Goal: Task Accomplishment & Management: Manage account settings

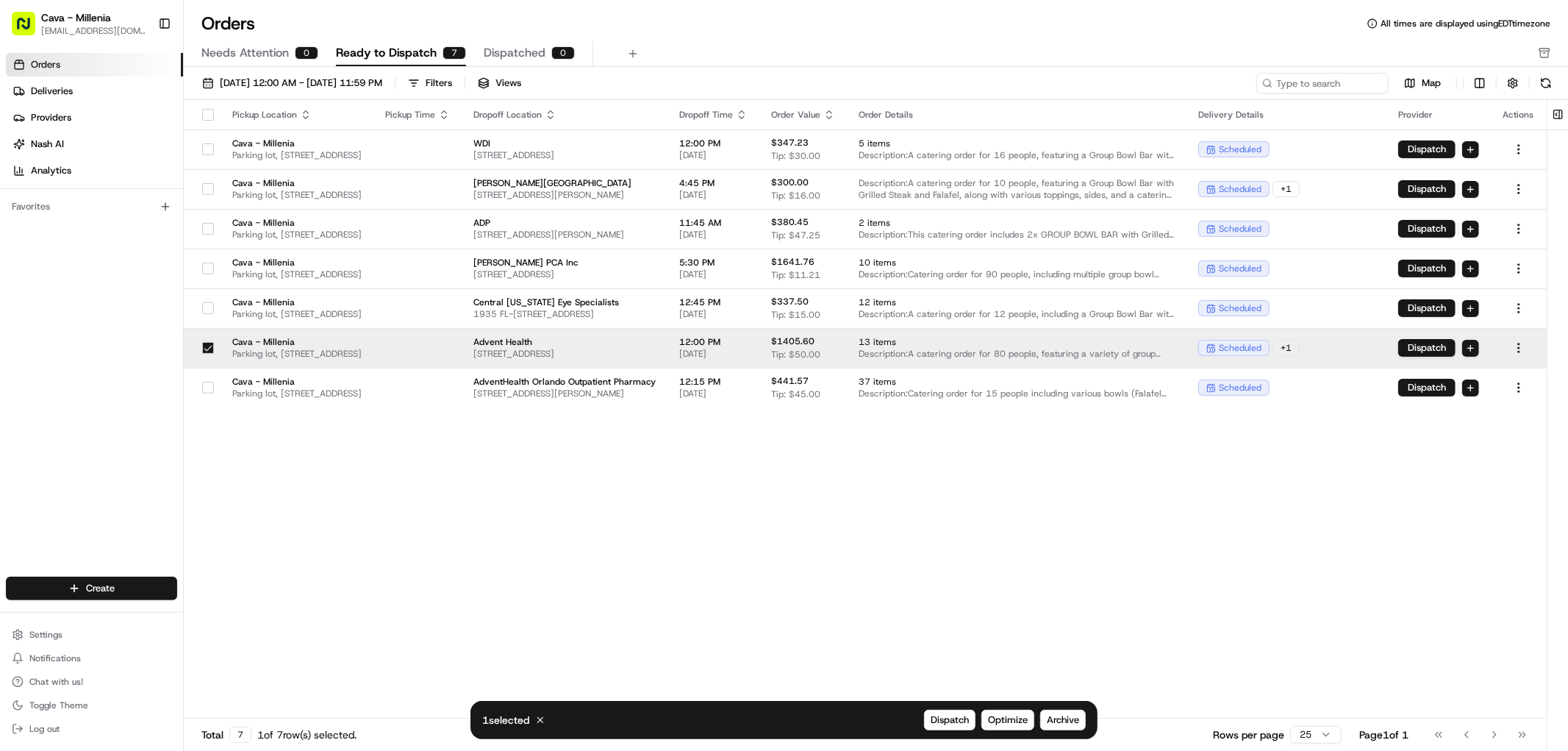
click at [214, 346] on div at bounding box center [207, 347] width 25 height 23
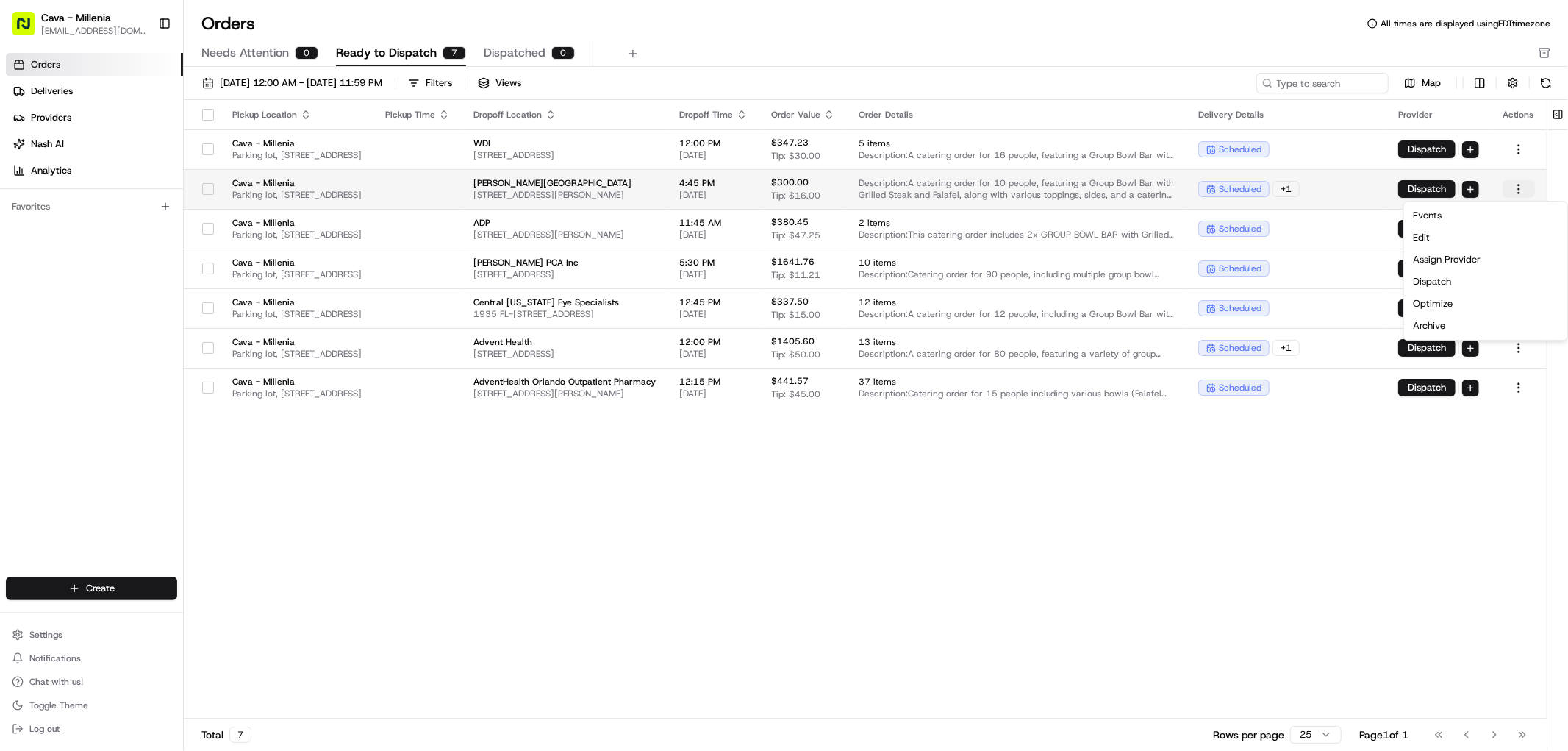
click at [1525, 191] on html "Cava - Millenia [EMAIL_ADDRESS][DOMAIN_NAME] Toggle Sidebar Orders Deliveries P…" at bounding box center [784, 376] width 1568 height 751
click at [1434, 324] on div "Archive" at bounding box center [1486, 326] width 157 height 22
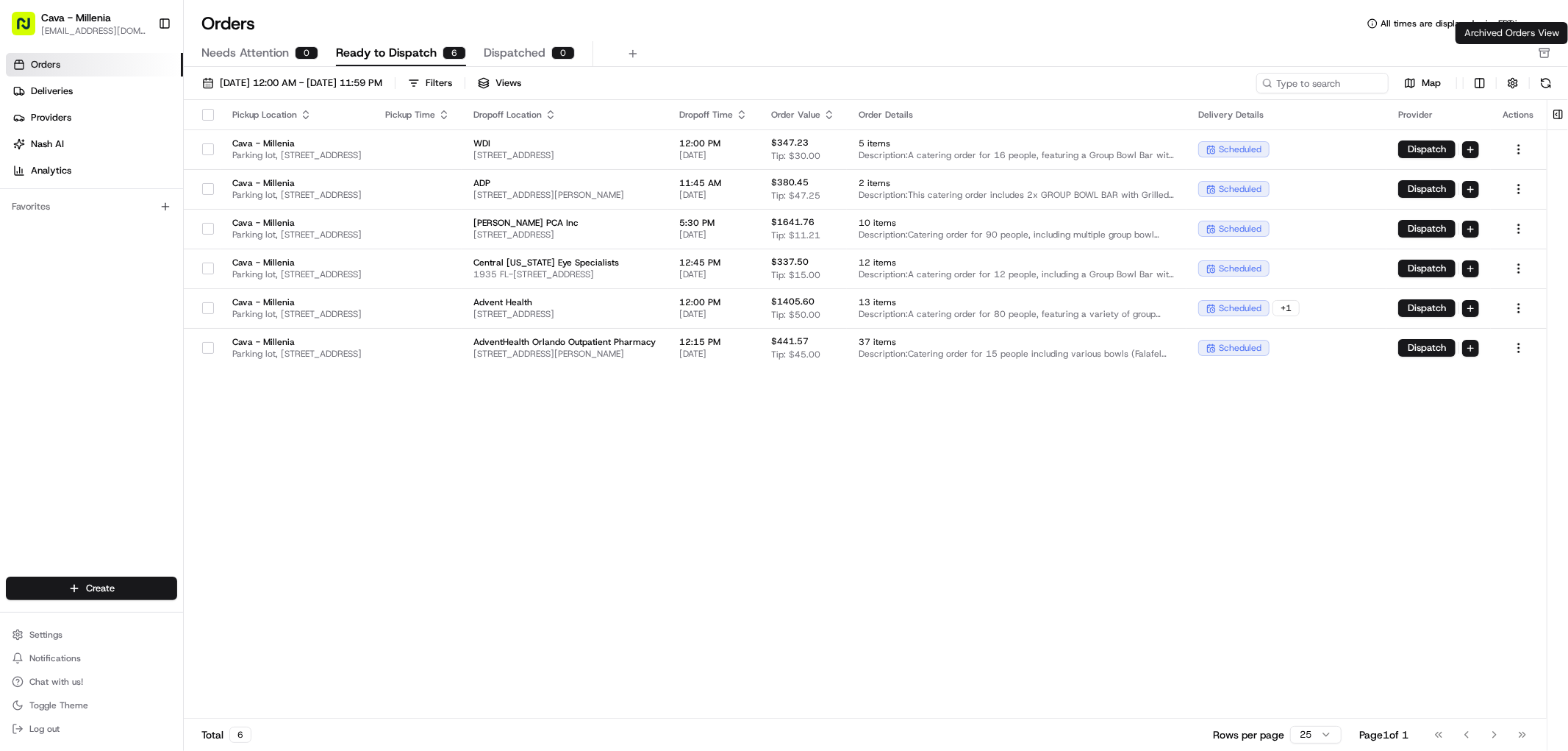
click at [1549, 53] on icon "button" at bounding box center [1545, 52] width 12 height 12
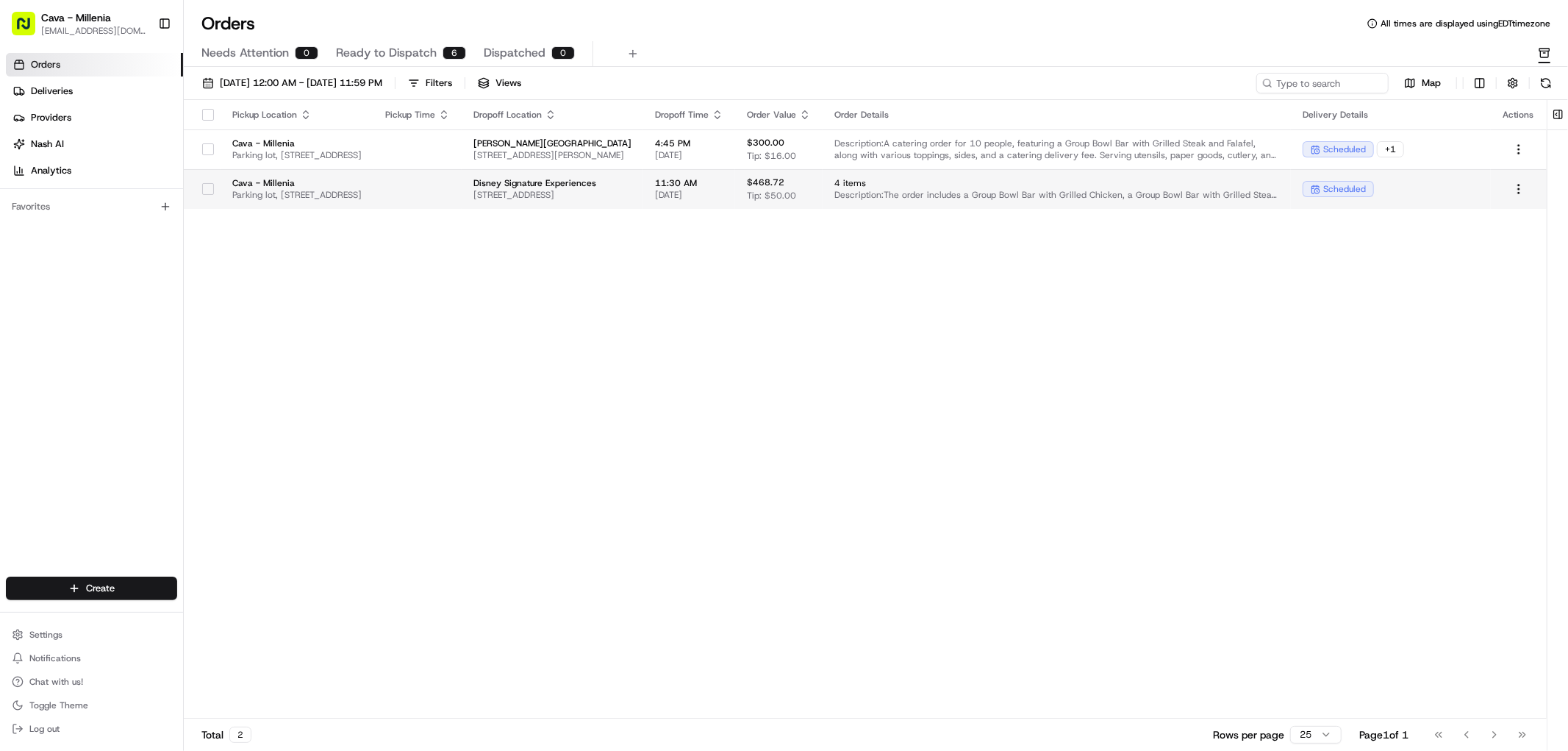
click at [583, 178] on td "Disney Signature Experiences [STREET_ADDRESS]" at bounding box center [552, 189] width 181 height 40
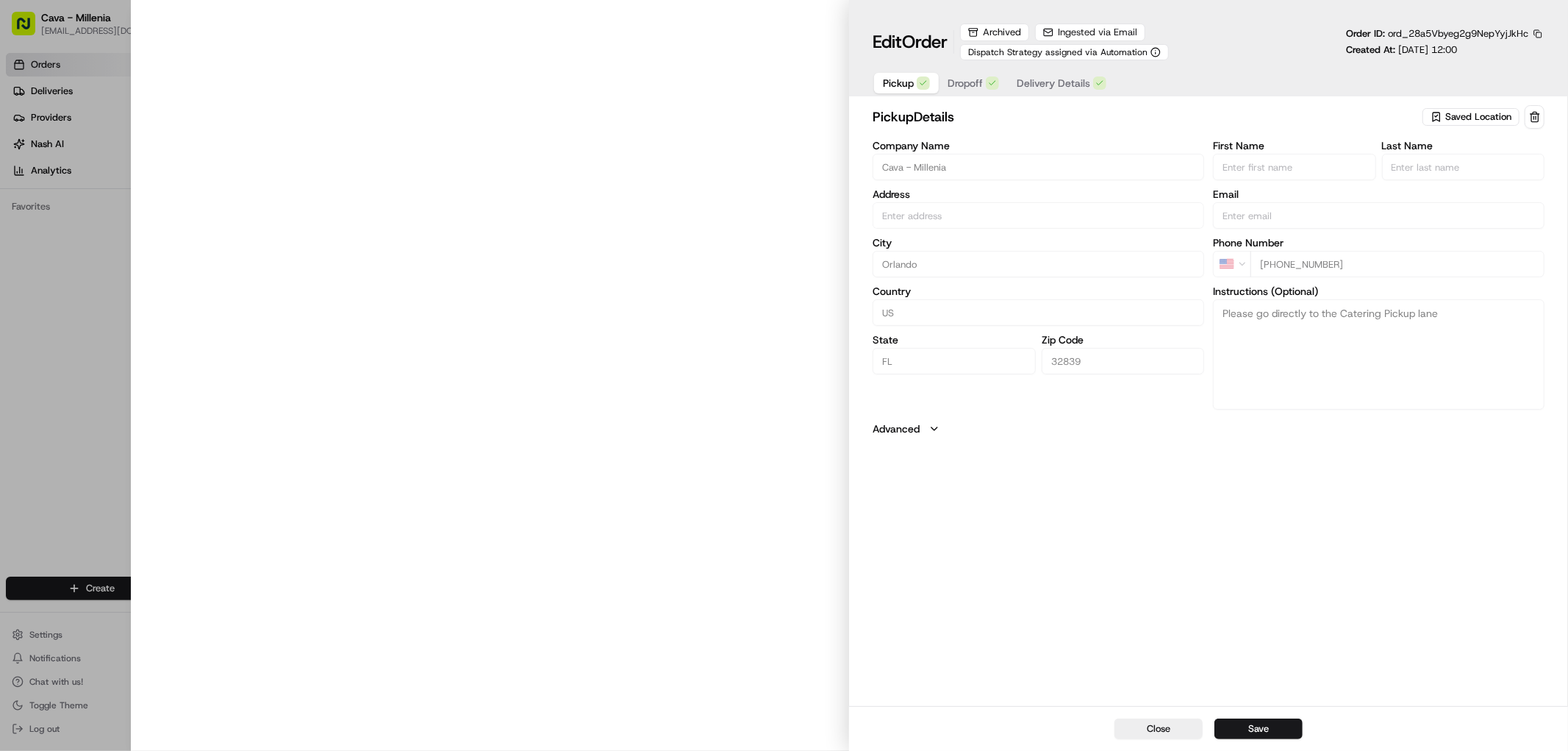
type input "[STREET_ADDRESS]"
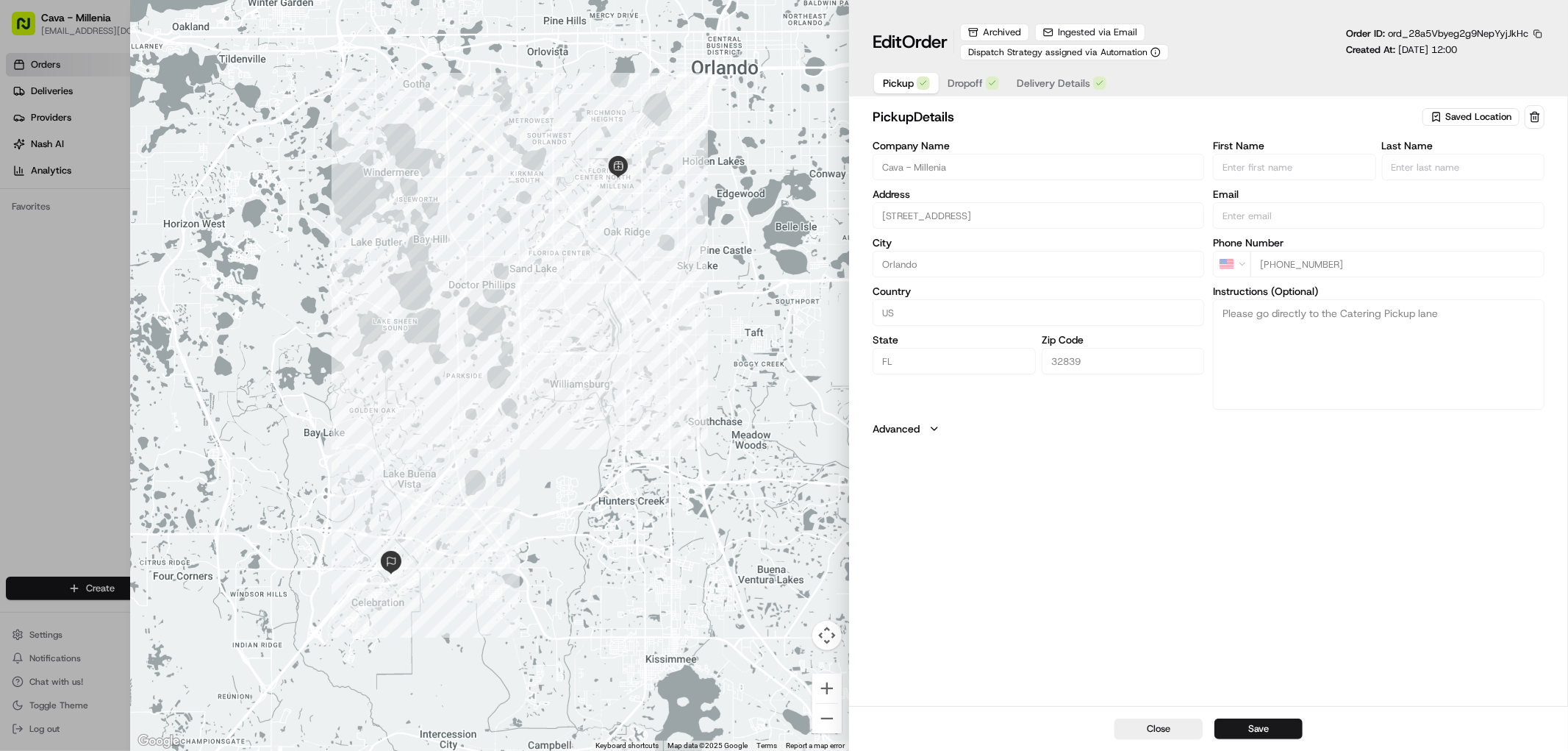
click at [49, 303] on div at bounding box center [784, 376] width 1568 height 751
type input "+1"
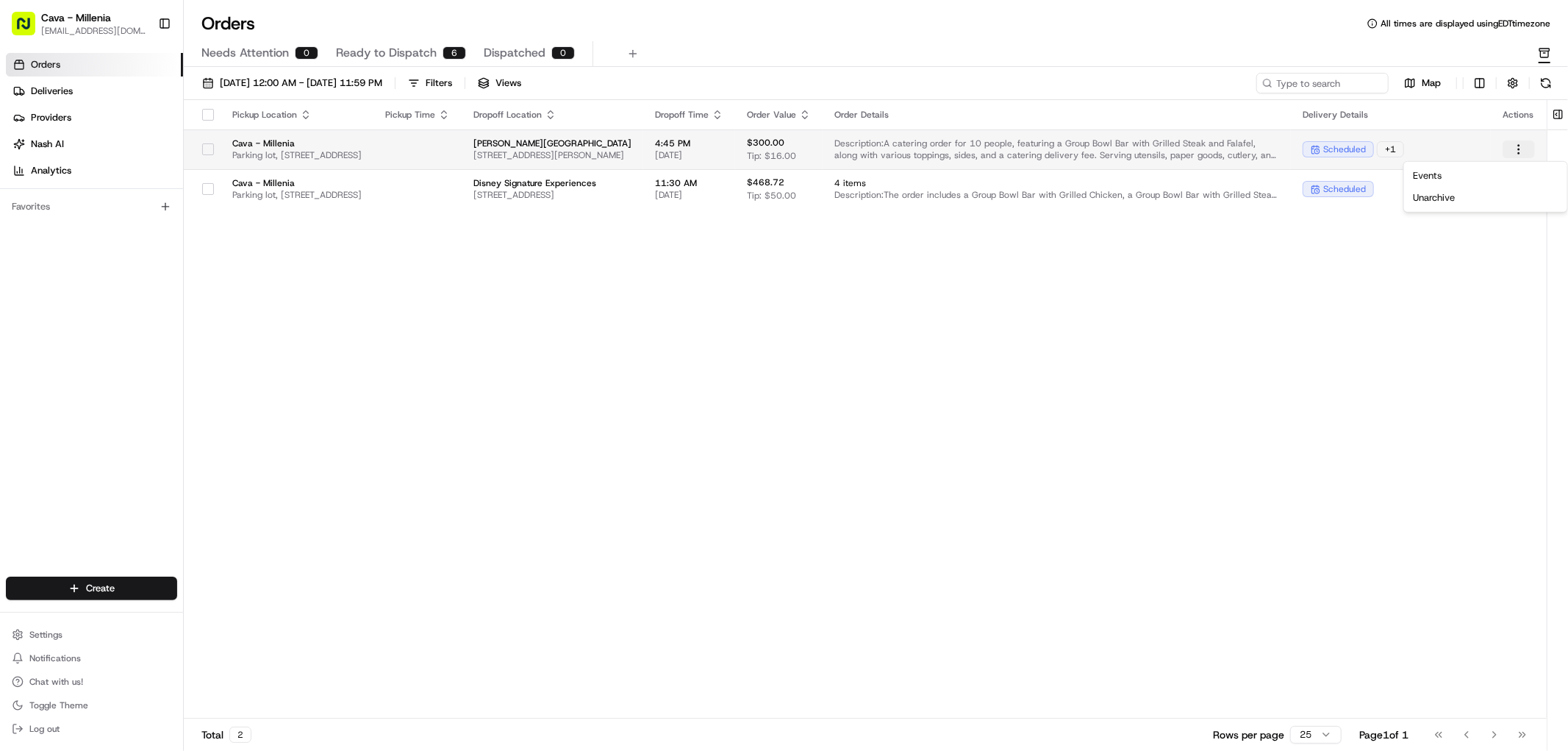
click at [1517, 151] on html "Cava - Millenia [EMAIL_ADDRESS][DOMAIN_NAME] Toggle Sidebar Orders Deliveries P…" at bounding box center [784, 376] width 1568 height 751
drag, startPoint x: 1468, startPoint y: 199, endPoint x: 1443, endPoint y: 205, distance: 25.7
click at [1467, 199] on div "Unarchive" at bounding box center [1486, 198] width 157 height 22
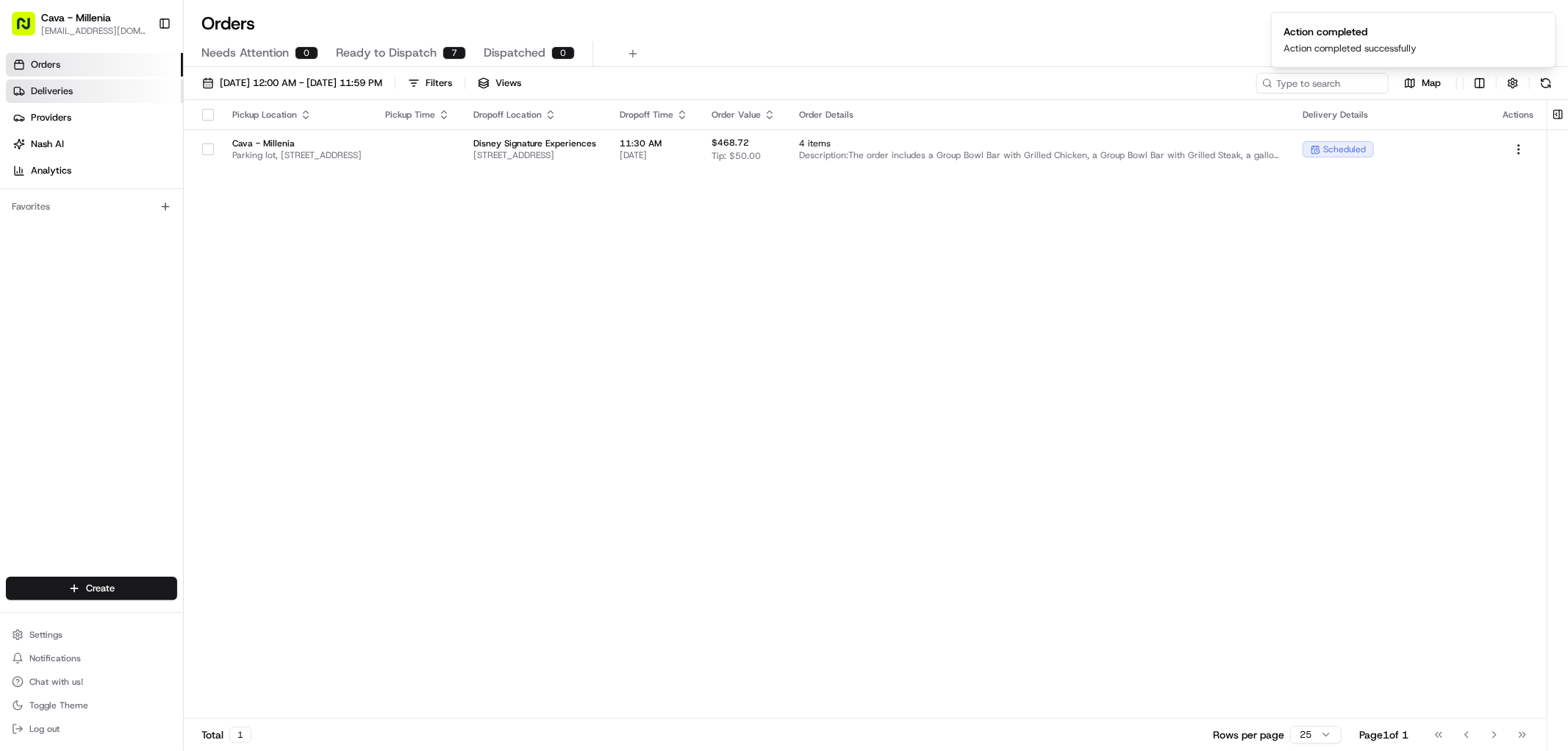
click at [81, 92] on link "Deliveries" at bounding box center [94, 91] width 177 height 23
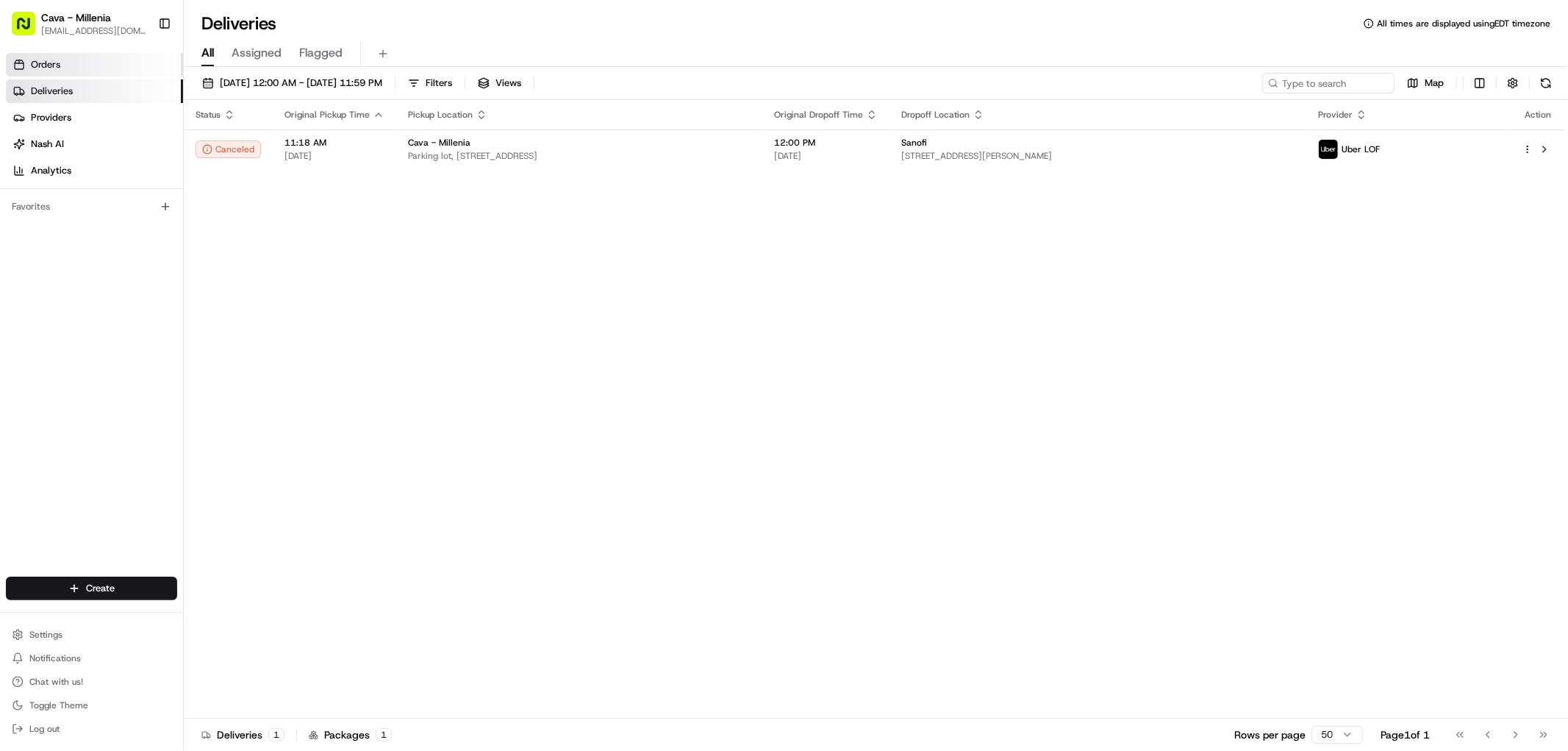
click at [59, 62] on span "Orders" at bounding box center [45, 64] width 29 height 13
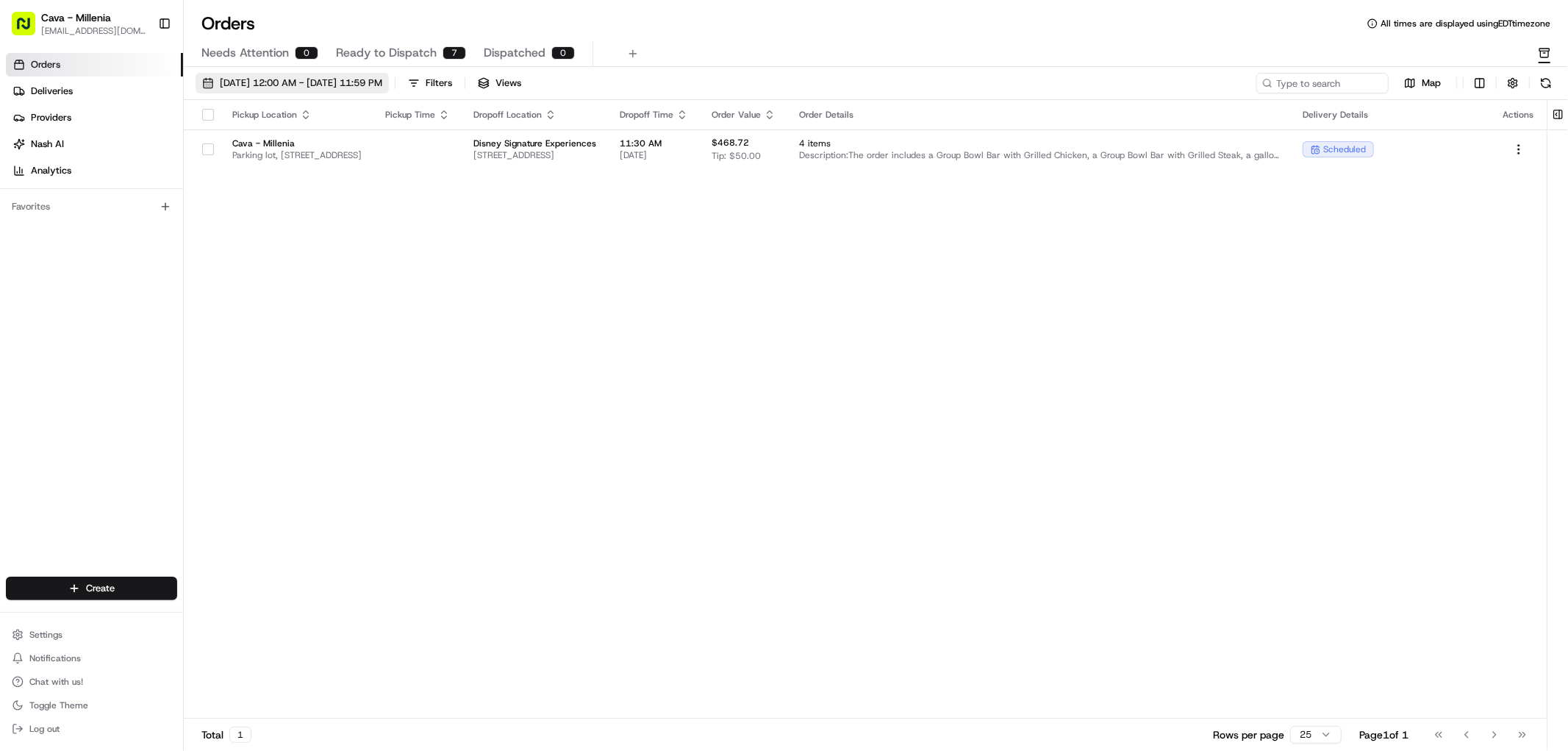
click at [285, 78] on span "[DATE] 12:00 AM - [DATE] 11:59 PM" at bounding box center [301, 83] width 162 height 13
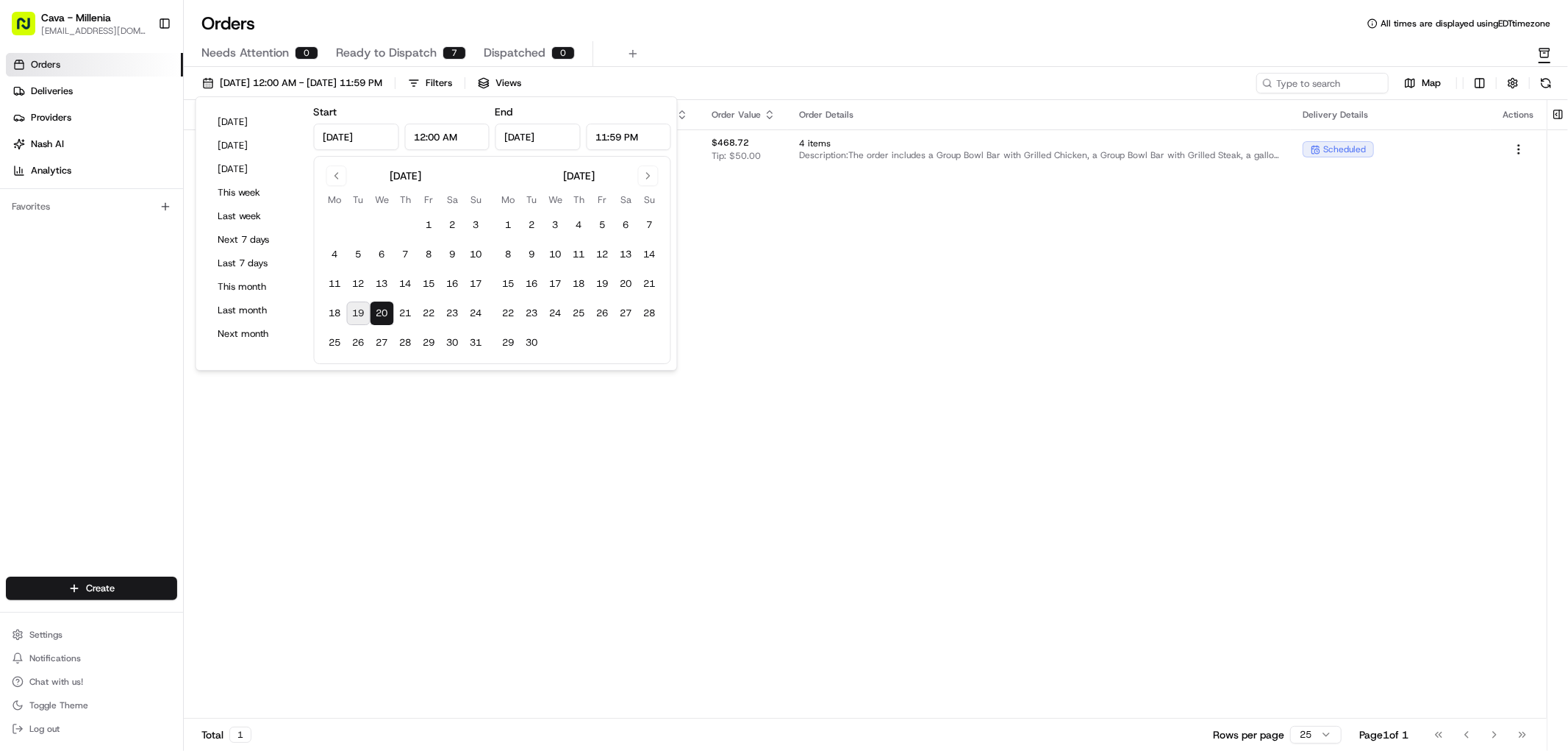
click at [384, 306] on button "20" at bounding box center [382, 313] width 23 height 23
click at [384, 319] on button "20" at bounding box center [382, 313] width 23 height 23
click at [363, 317] on button "19" at bounding box center [359, 313] width 23 height 23
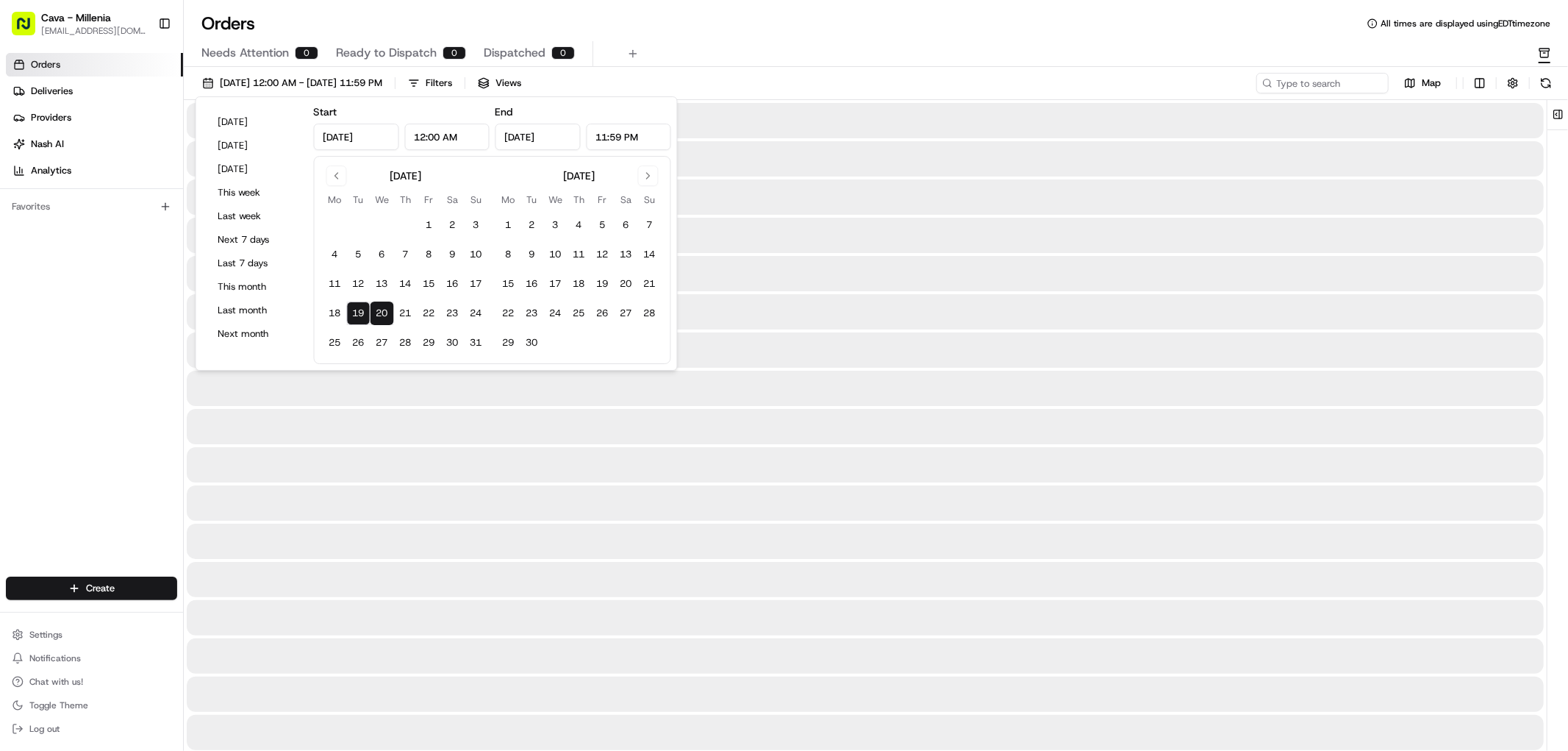
type input "[DATE]"
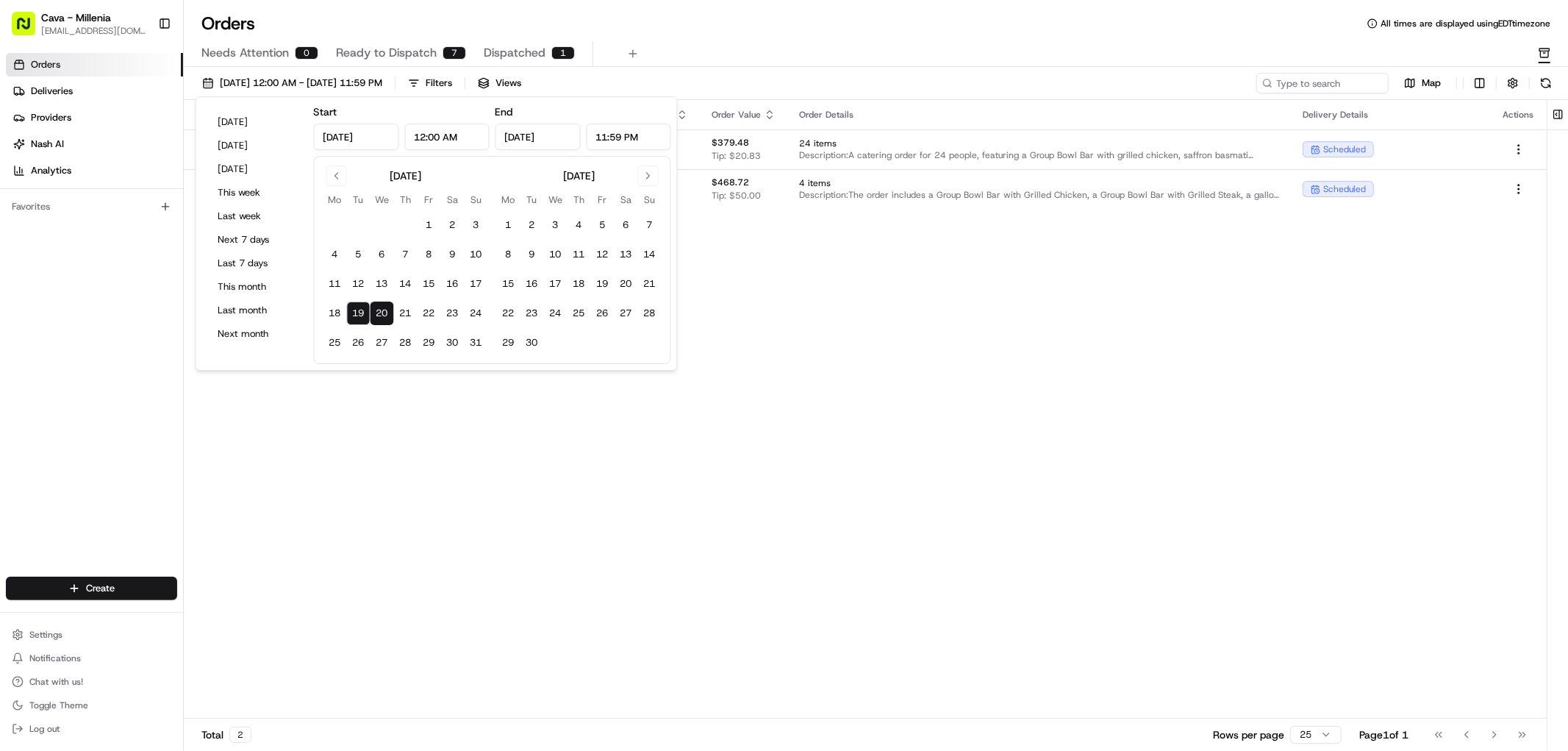
click at [942, 277] on div "Pickup Location Pickup Time Dropoff Location Dropoff Time Order Value Order Det…" at bounding box center [866, 409] width 1363 height 618
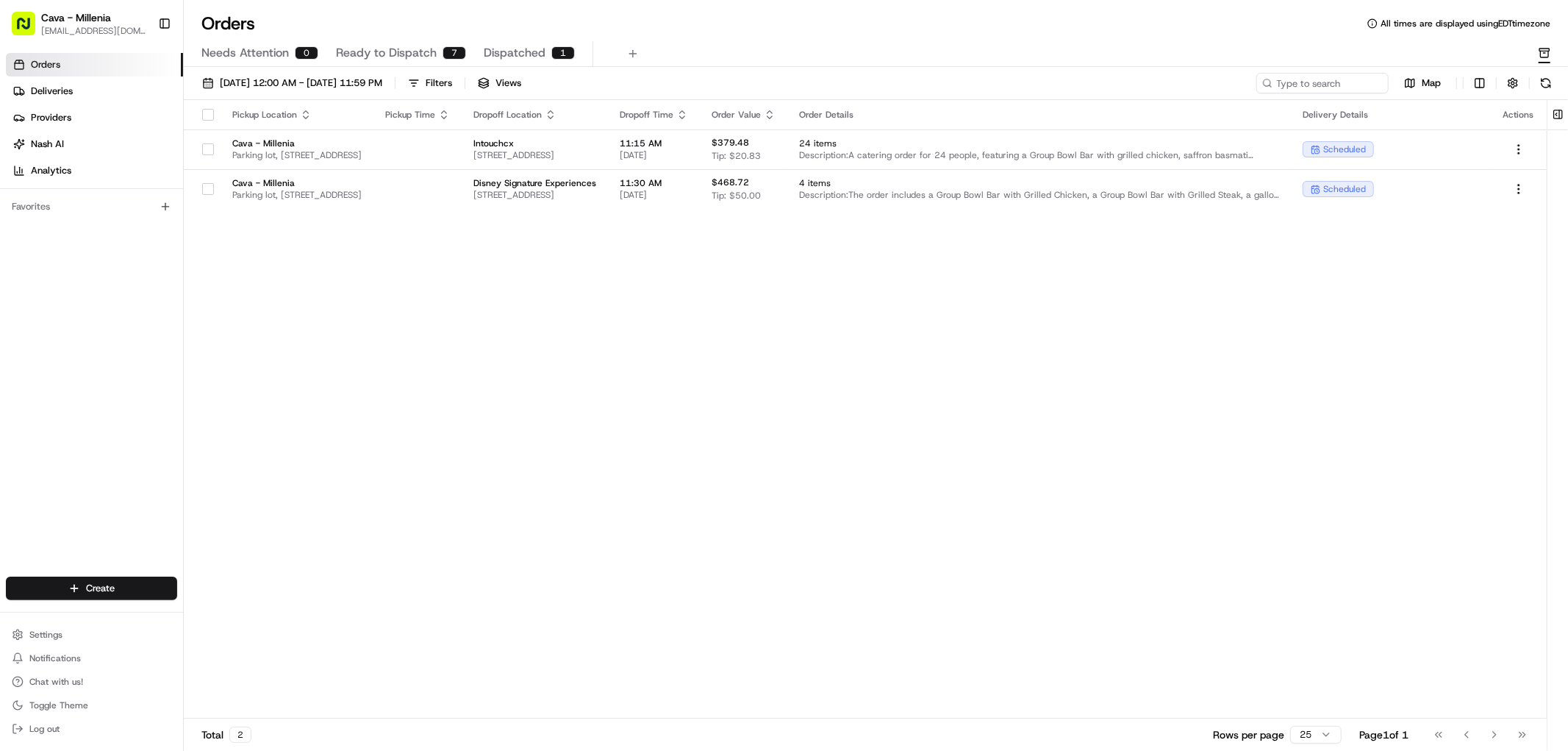
click at [72, 76] on link "Orders" at bounding box center [94, 64] width 177 height 23
click at [72, 85] on link "Deliveries" at bounding box center [94, 91] width 177 height 23
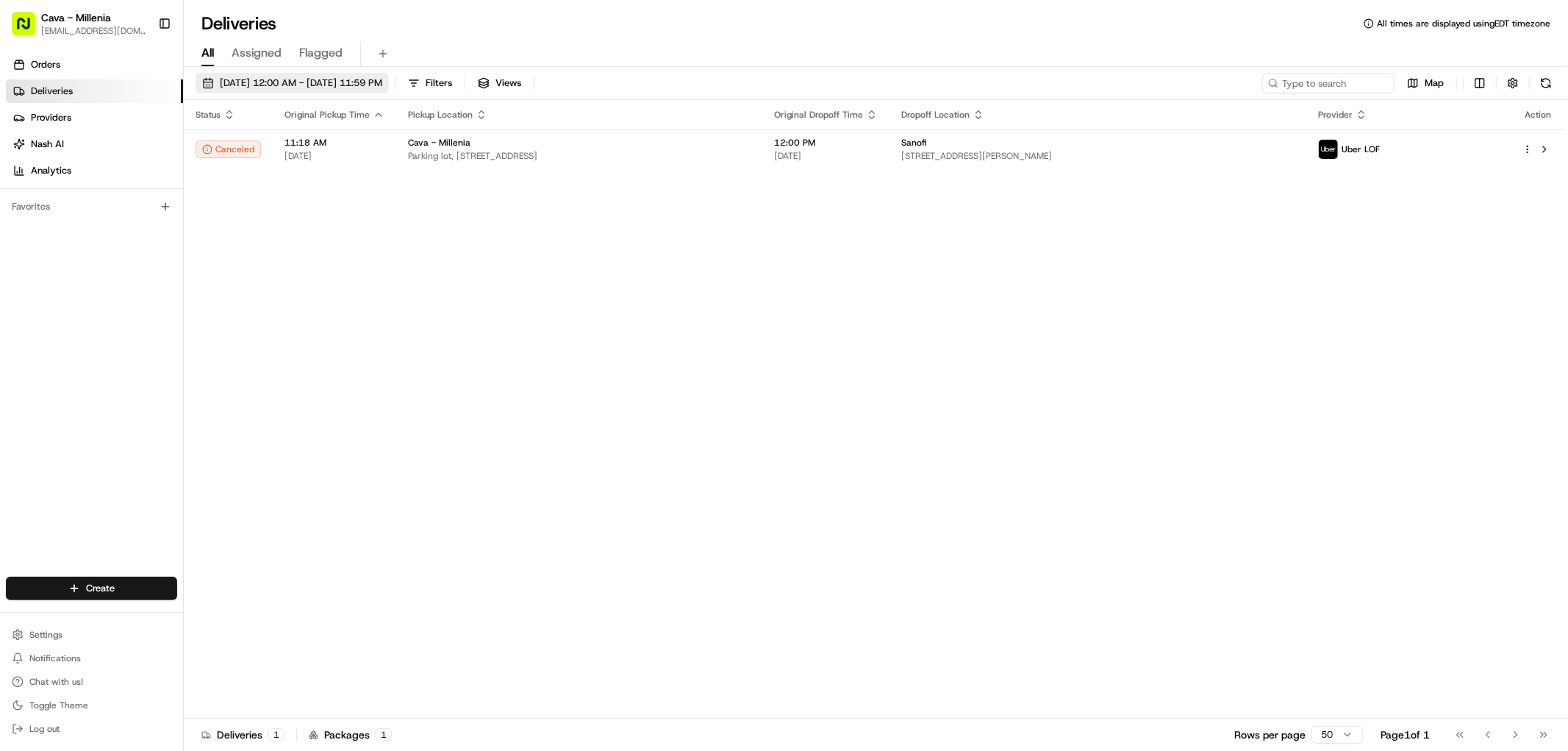
click at [271, 77] on span "[DATE] 12:00 AM - [DATE] 11:59 PM" at bounding box center [301, 83] width 162 height 13
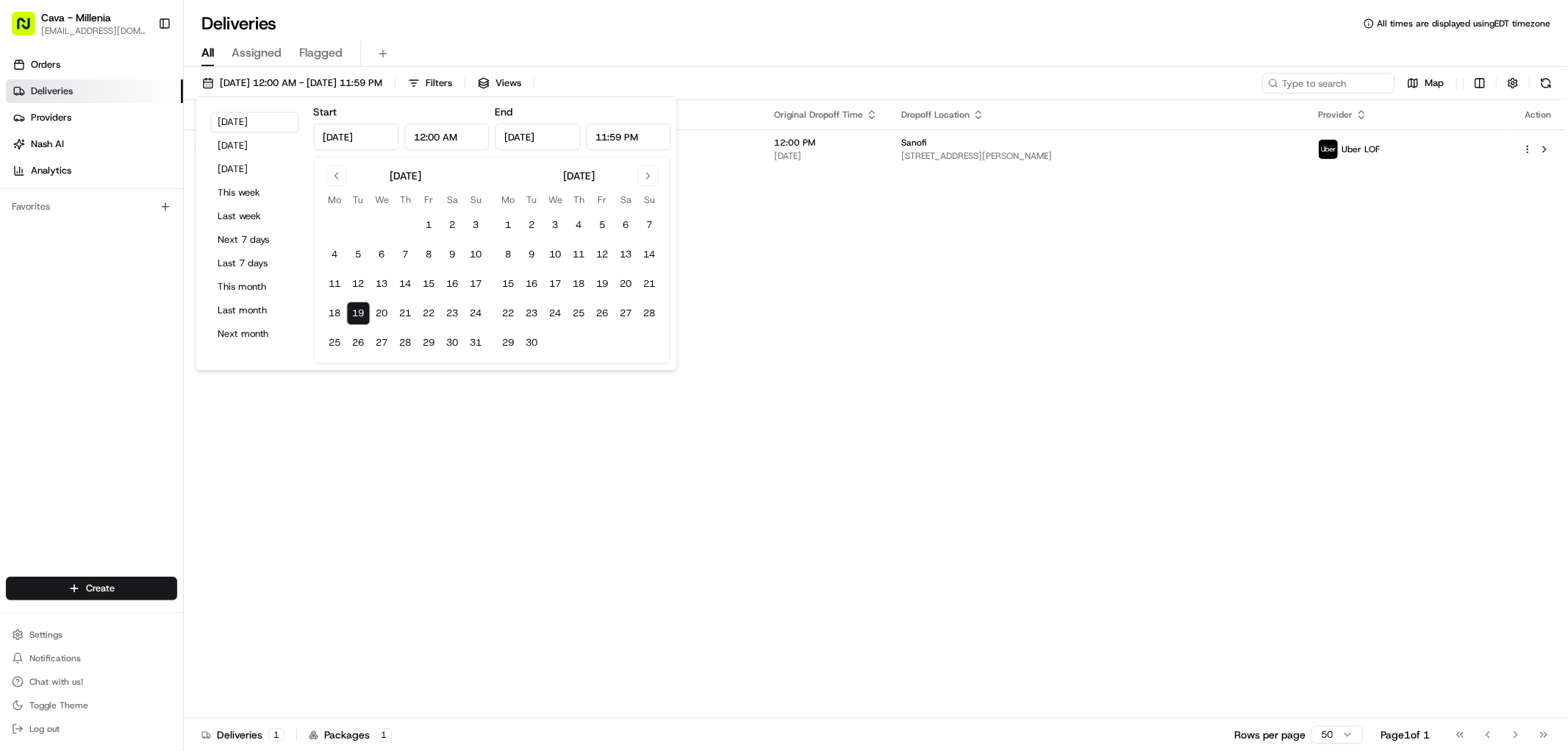
click at [358, 309] on button "19" at bounding box center [359, 313] width 23 height 23
drag, startPoint x: 1019, startPoint y: 292, endPoint x: 834, endPoint y: 273, distance: 186.0
click at [1022, 295] on div "Status Original Pickup Time Pickup Location Original Dropoff Time Dropoff Locat…" at bounding box center [874, 409] width 1381 height 618
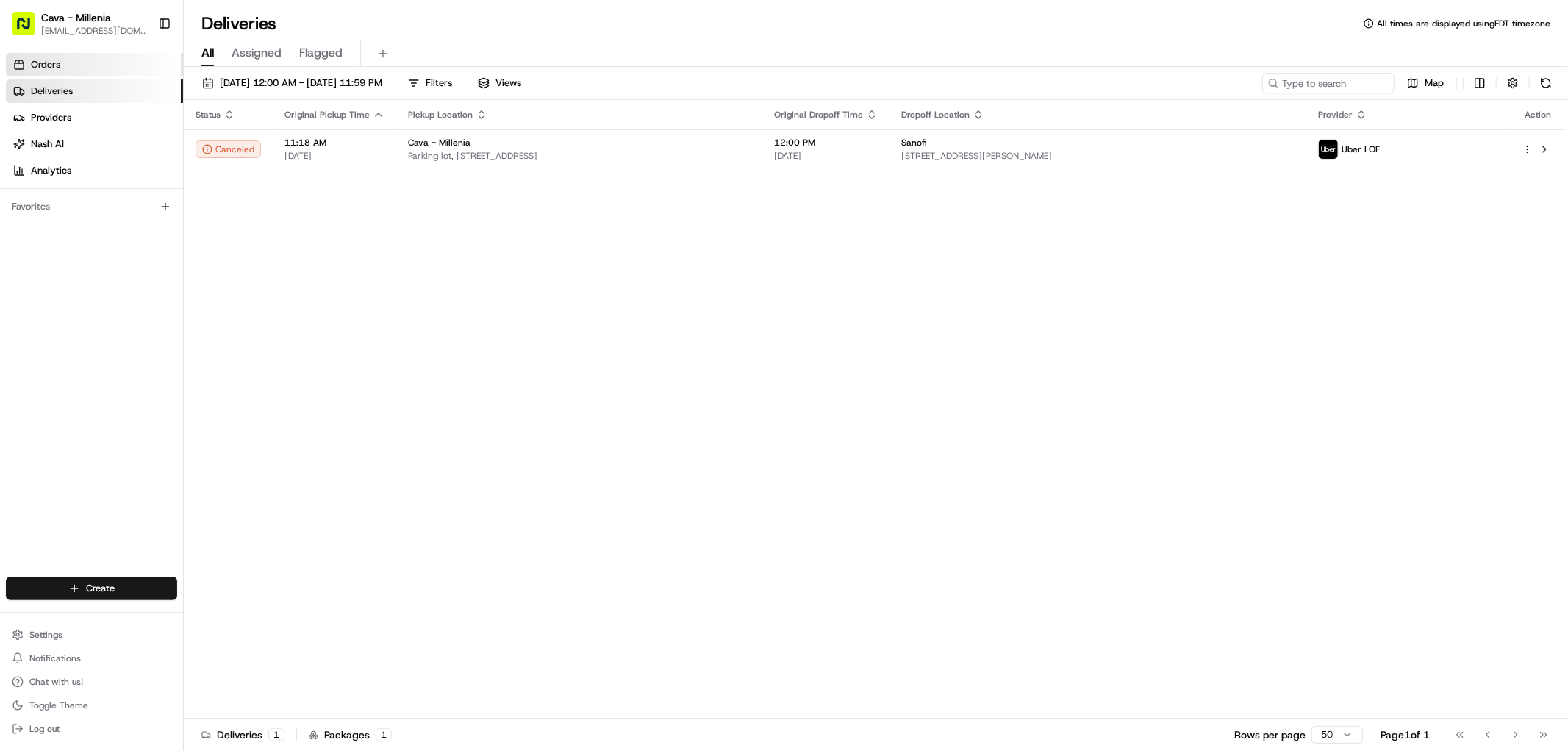
click at [61, 67] on link "Orders" at bounding box center [94, 64] width 177 height 23
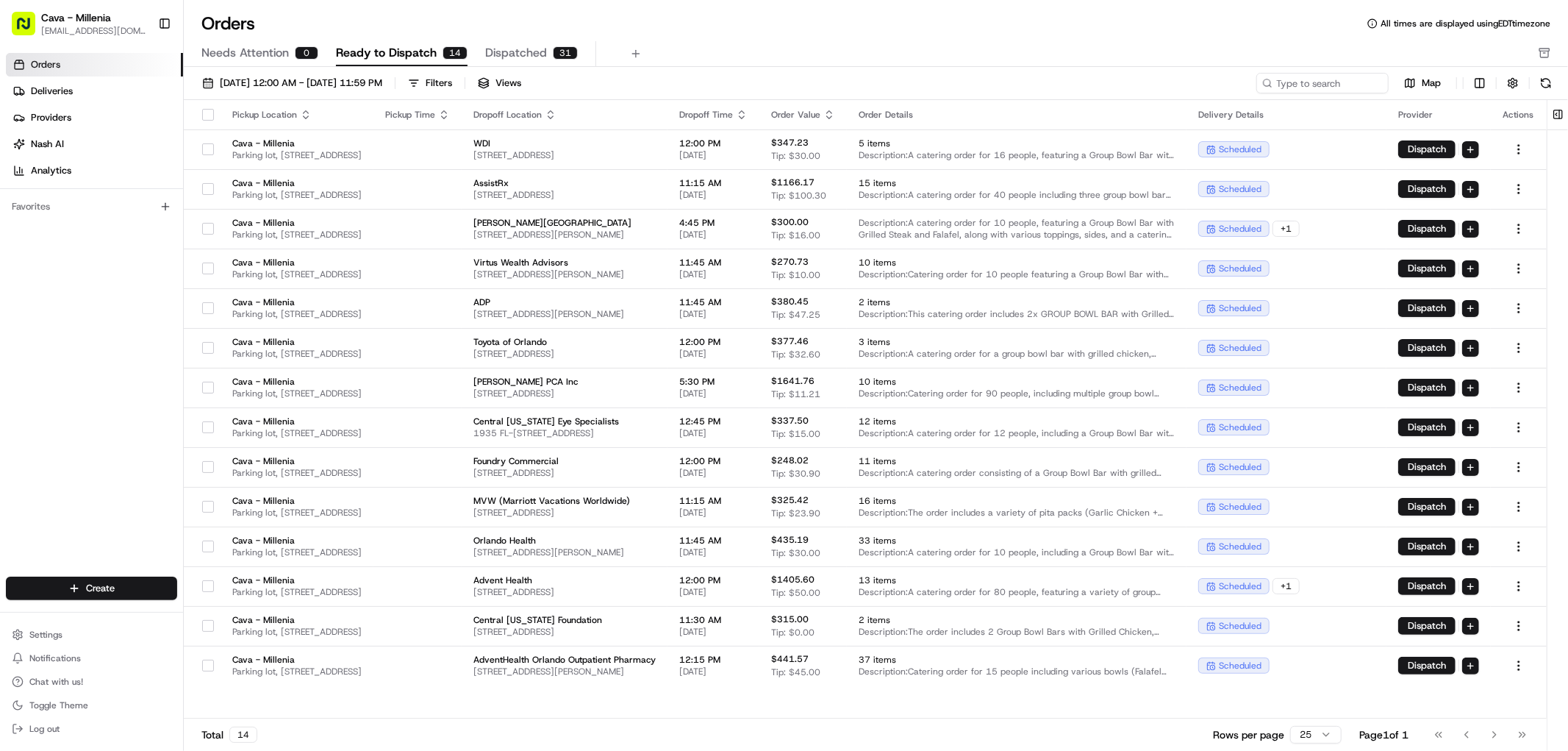
click at [52, 386] on div "Orders Deliveries Providers Nash AI Analytics Favorites" at bounding box center [92, 316] width 183 height 538
click at [284, 78] on span "08/01/2025 12:00 AM - 08/31/2025 11:59 PM" at bounding box center [301, 83] width 162 height 13
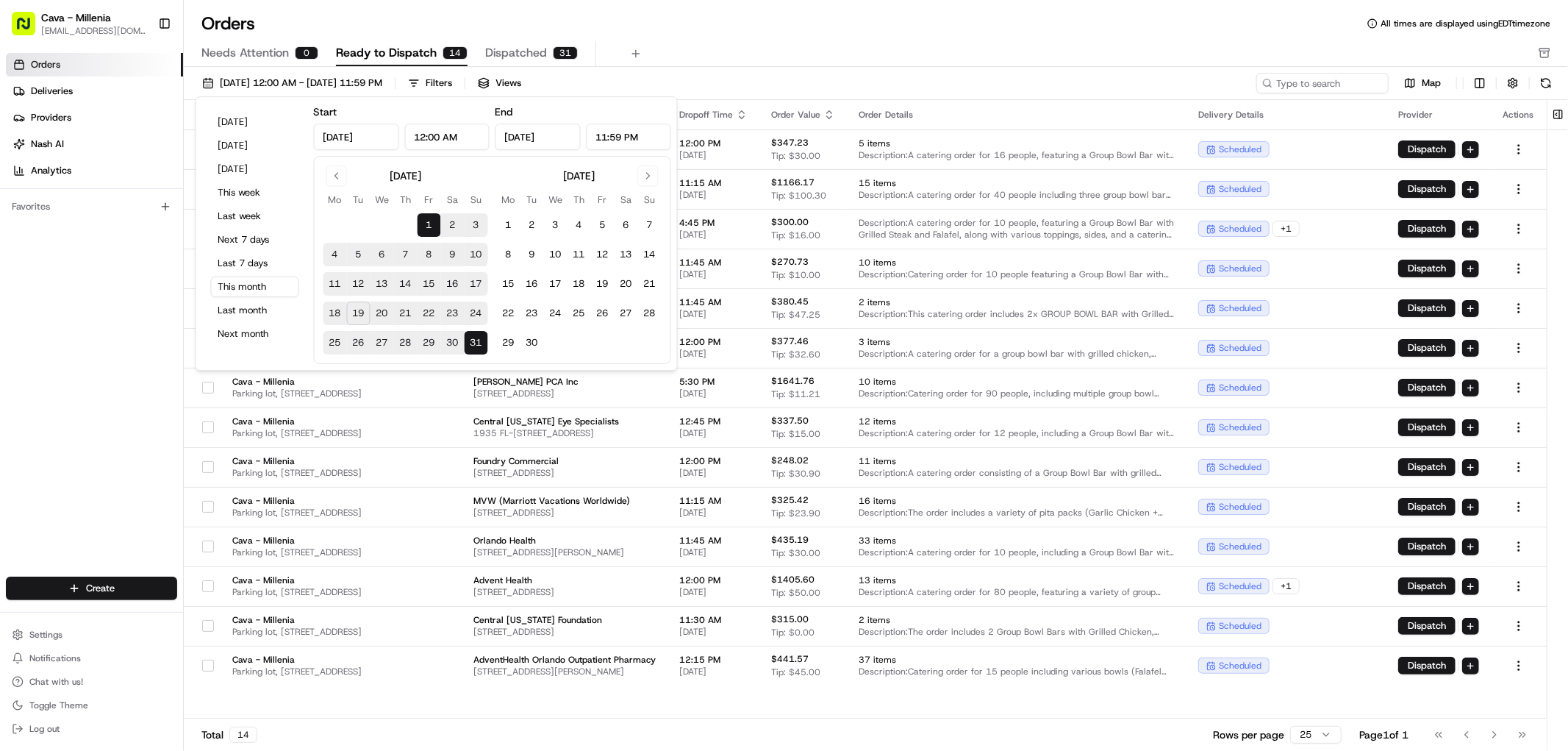
click at [354, 313] on button "19" at bounding box center [359, 313] width 23 height 23
type input "[DATE]"
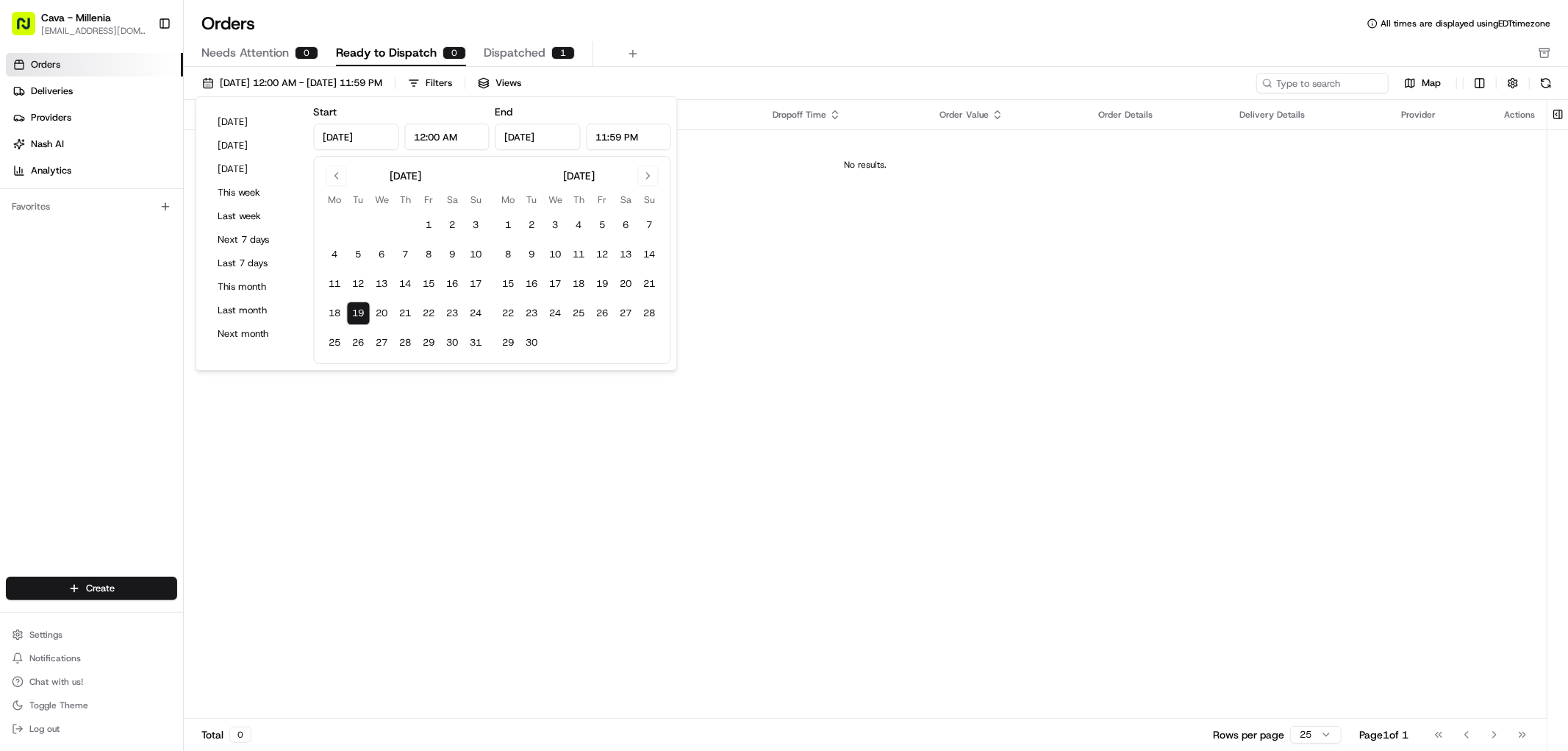
click at [378, 459] on div "Pickup Location Pickup Time Dropoff Location Dropoff Time Order Value Order Det…" at bounding box center [866, 409] width 1363 height 618
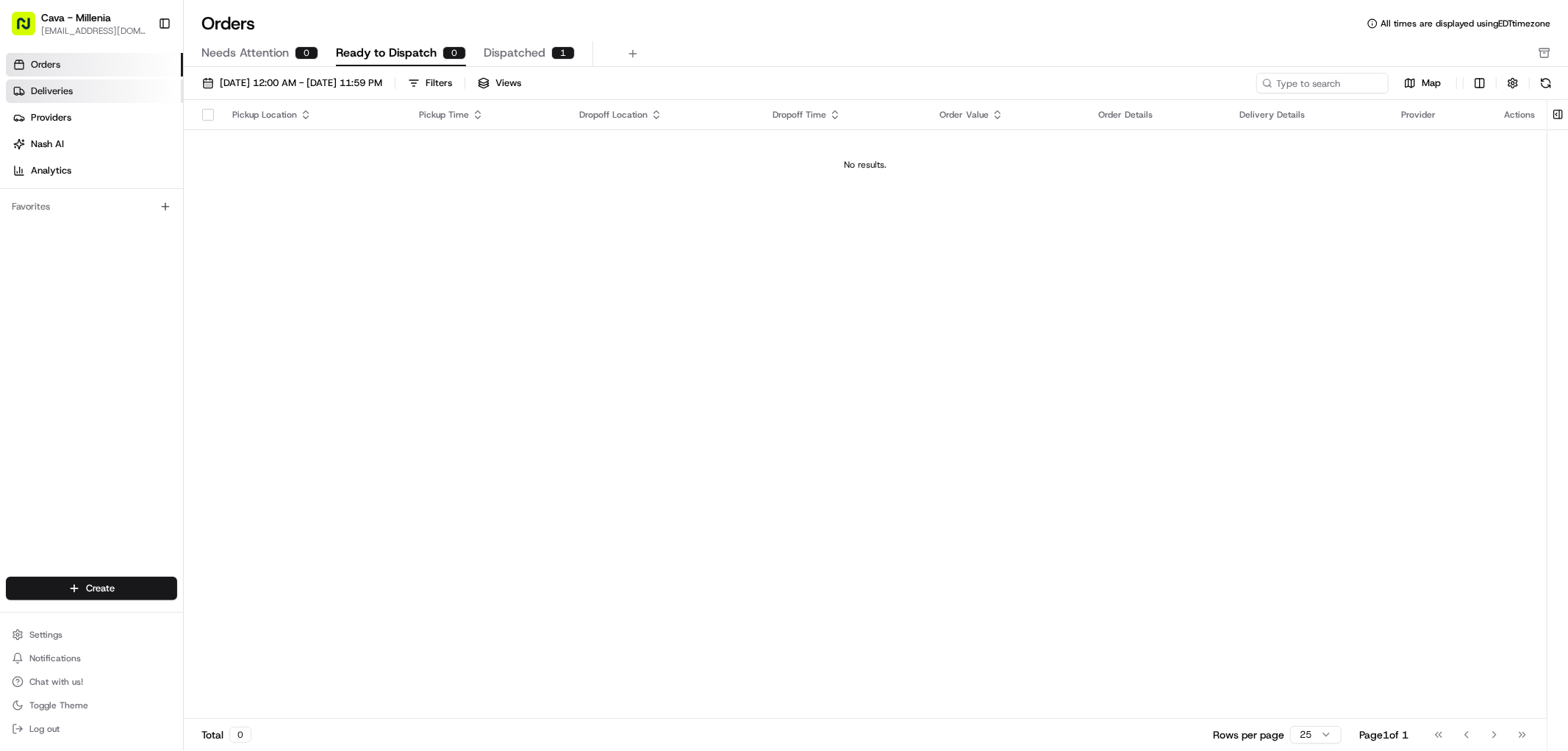
click at [71, 96] on span "Deliveries" at bounding box center [51, 92] width 42 height 13
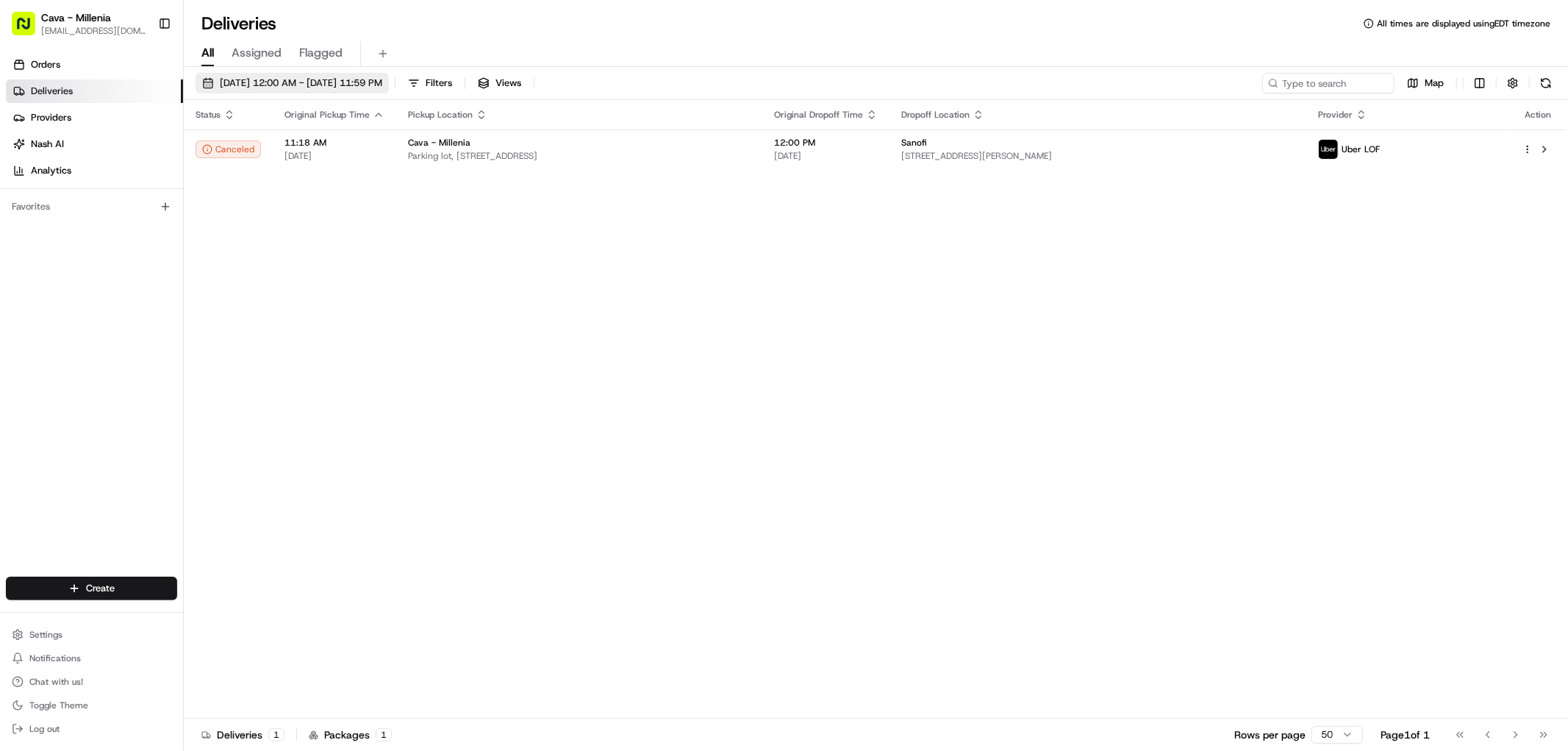
click at [260, 81] on span "[DATE] 12:00 AM - [DATE] 11:59 PM" at bounding box center [301, 83] width 162 height 13
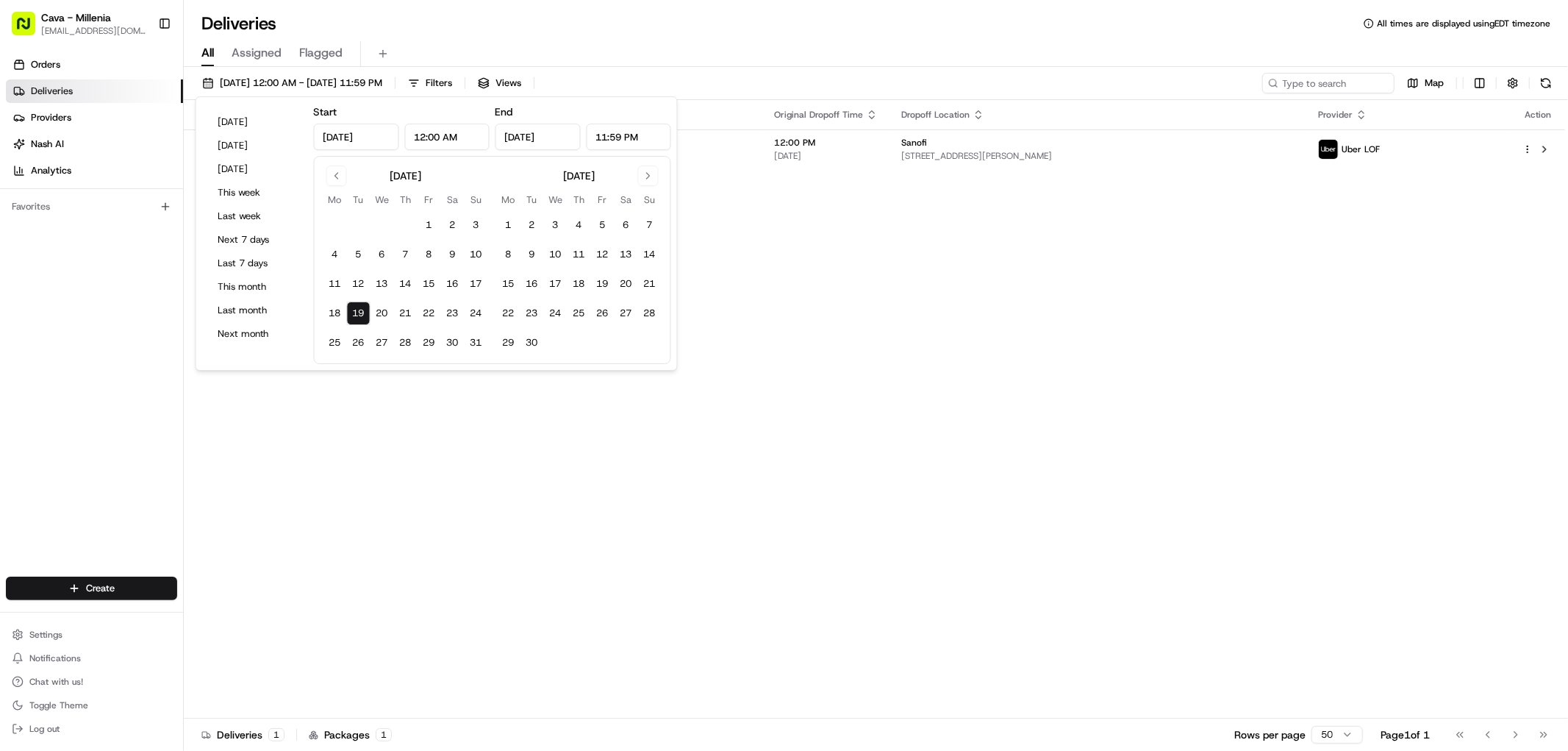
click at [353, 315] on button "19" at bounding box center [359, 313] width 23 height 23
drag, startPoint x: 1081, startPoint y: 299, endPoint x: 1092, endPoint y: 305, distance: 12.5
click at [1087, 305] on div "Status Original Pickup Time Pickup Location Original Dropoff Time Dropoff Locat…" at bounding box center [874, 409] width 1381 height 618
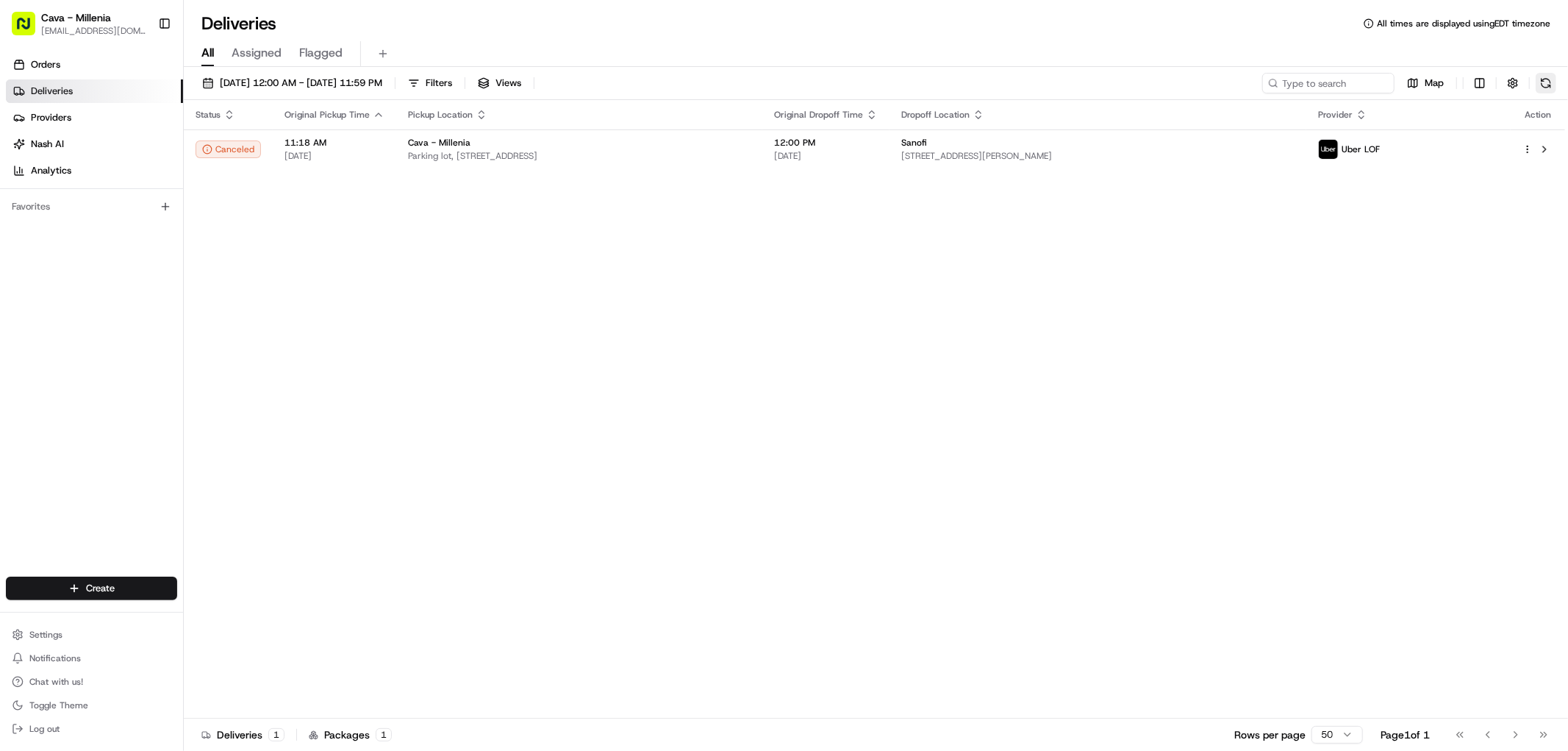
click at [1540, 84] on button at bounding box center [1547, 83] width 21 height 21
click at [64, 77] on ul "Orders Deliveries Providers Nash AI Analytics" at bounding box center [94, 118] width 177 height 130
click at [64, 67] on link "Orders" at bounding box center [94, 64] width 177 height 23
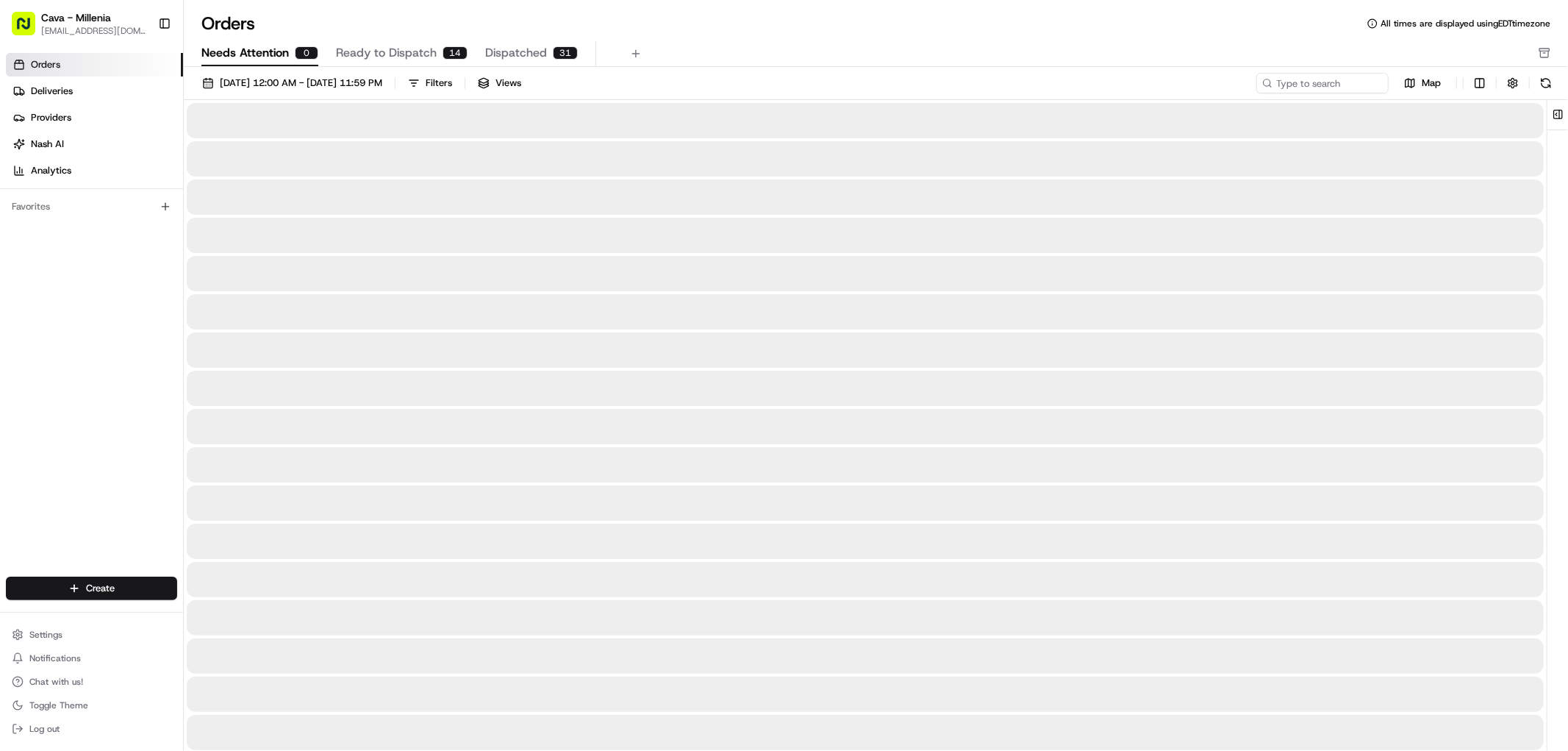
click at [233, 53] on span "Needs Attention" at bounding box center [246, 52] width 88 height 18
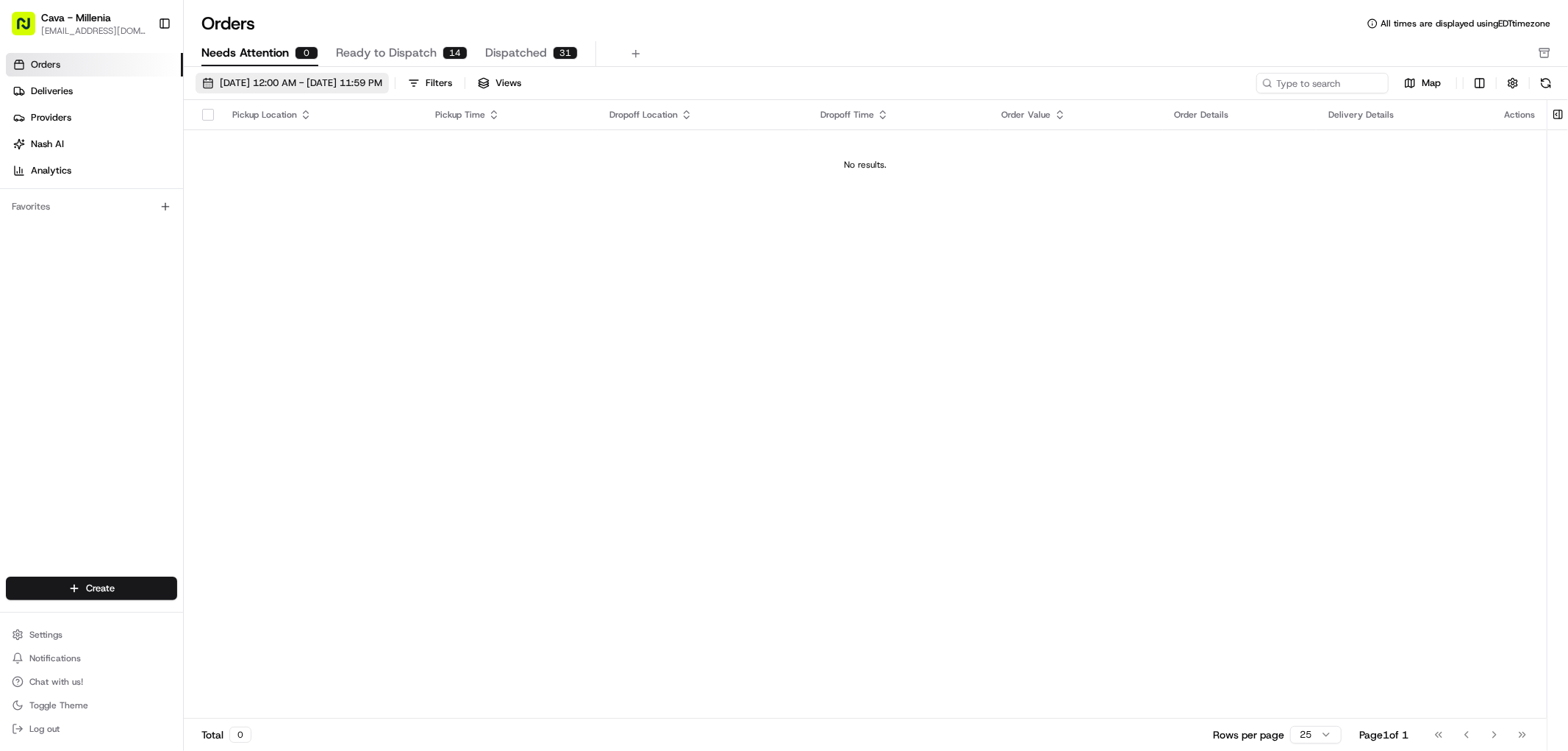
click at [331, 74] on button "08/01/2025 12:00 AM - 08/31/2025 11:59 PM" at bounding box center [291, 83] width 193 height 21
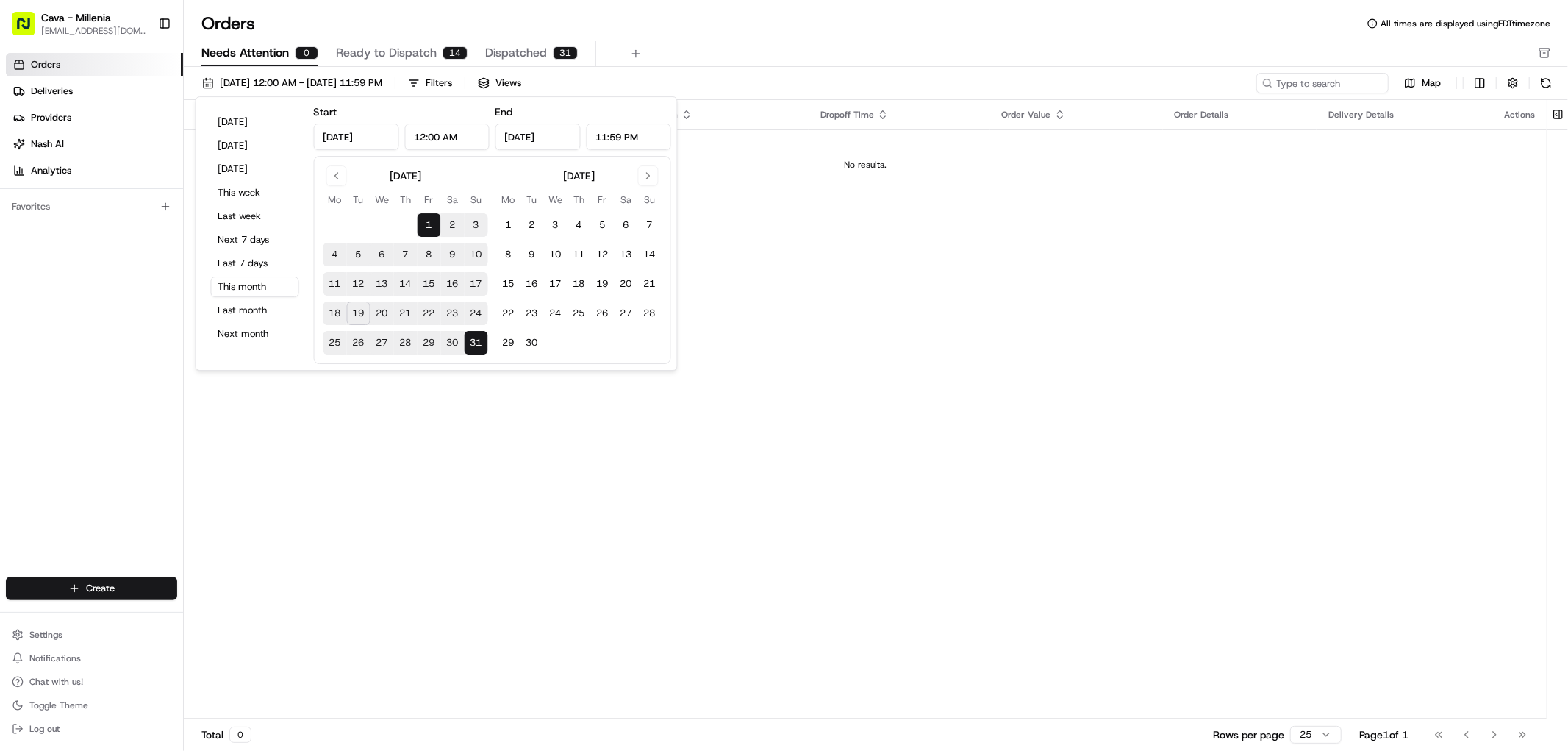
click at [358, 305] on button "19" at bounding box center [359, 313] width 23 height 23
type input "[DATE]"
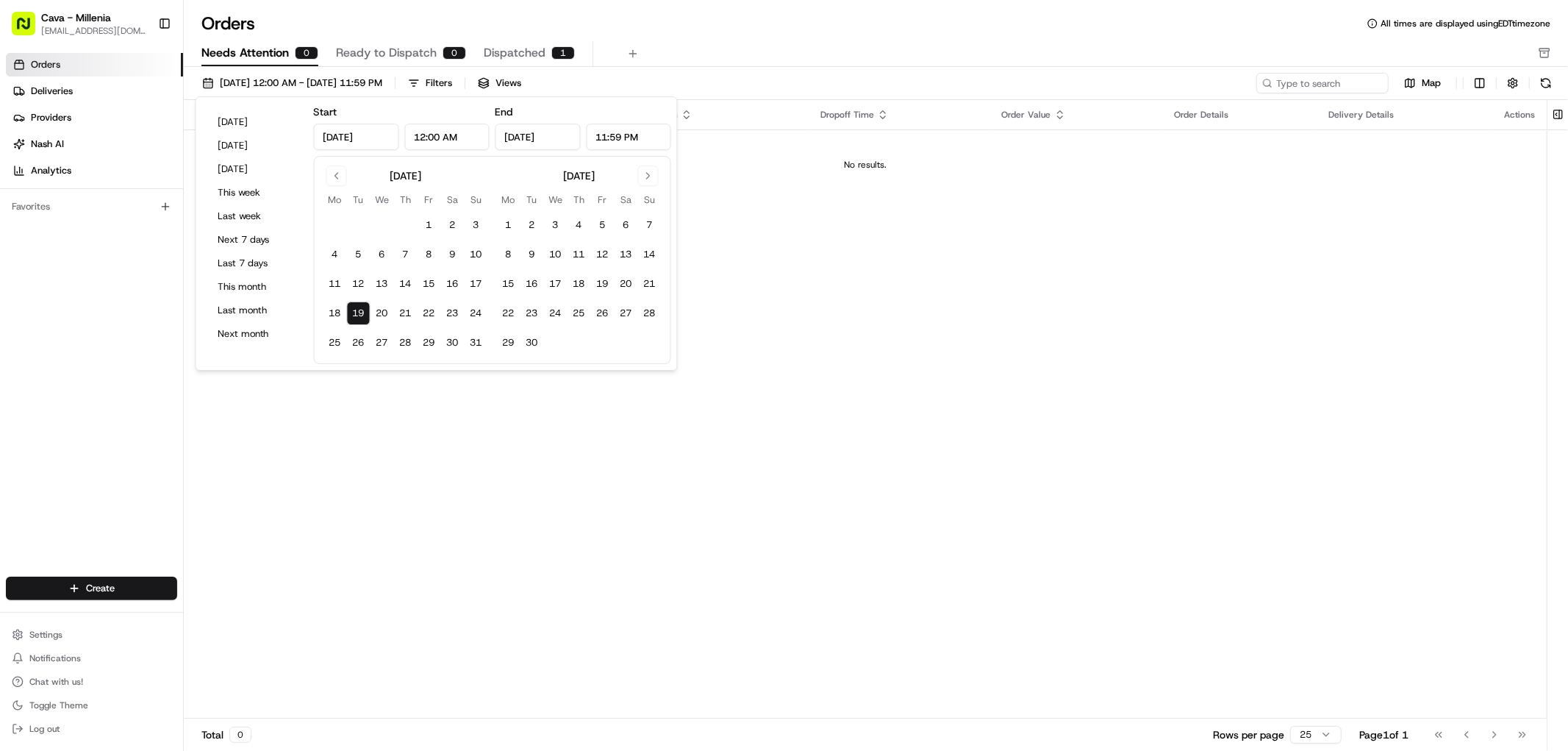
click at [775, 312] on div "Pickup Location Pickup Time Dropoff Location Dropoff Time Order Value Order Det…" at bounding box center [866, 409] width 1363 height 618
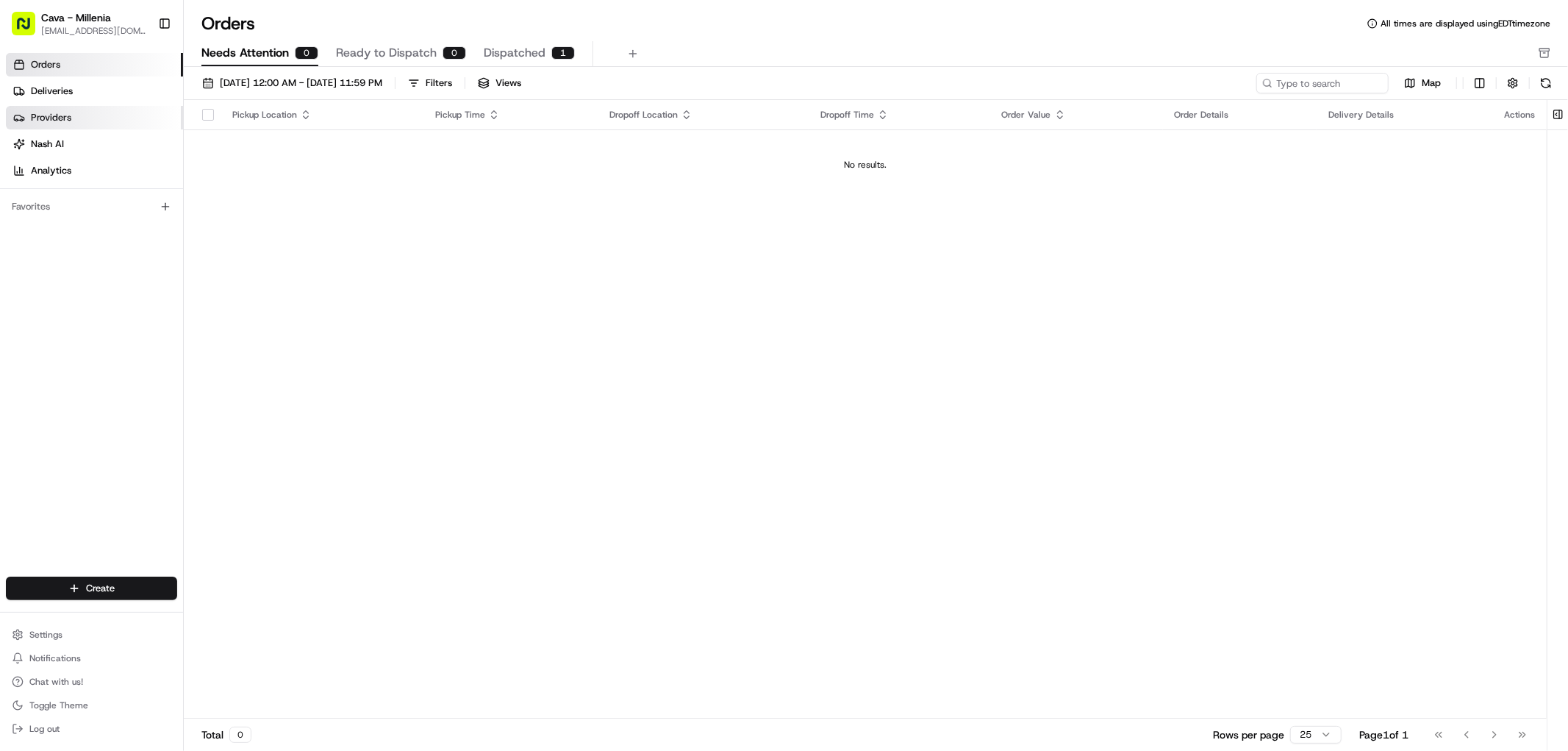
click at [64, 112] on span "Providers" at bounding box center [50, 118] width 40 height 13
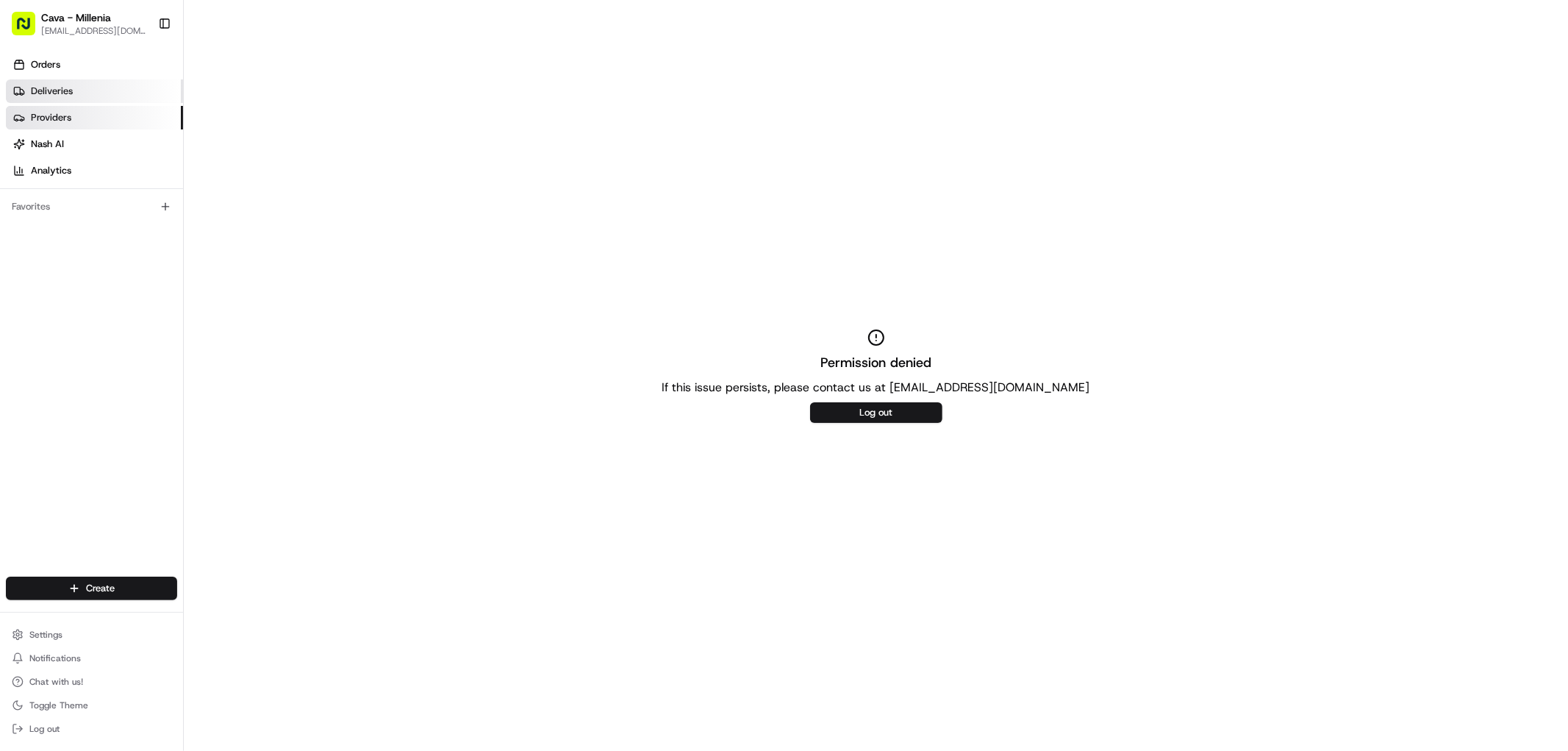
click at [62, 90] on span "Deliveries" at bounding box center [51, 92] width 42 height 13
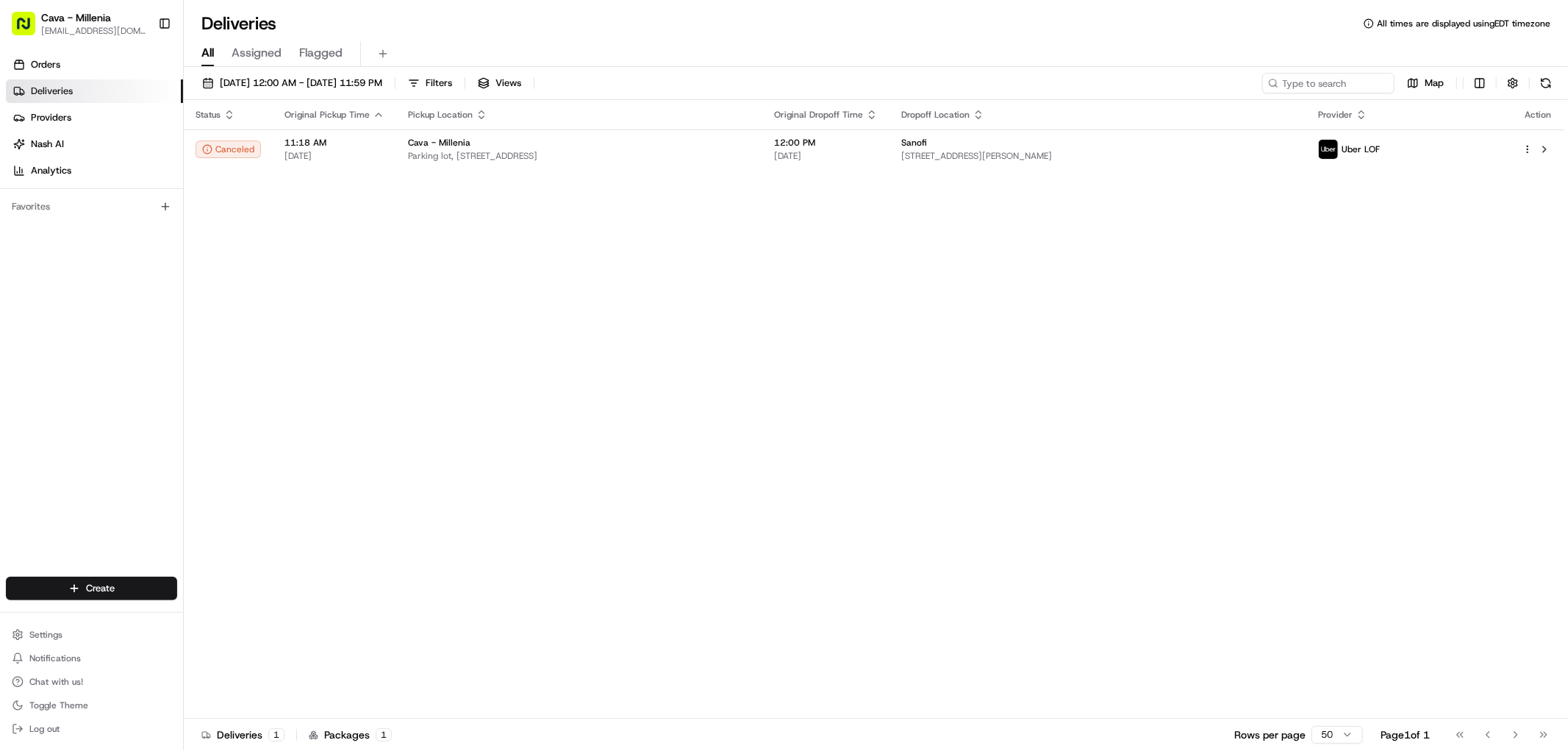
click at [255, 40] on div "All Assigned Flagged" at bounding box center [876, 51] width 1384 height 32
click at [256, 77] on span "[DATE] 12:00 AM - [DATE] 11:59 PM" at bounding box center [301, 83] width 162 height 13
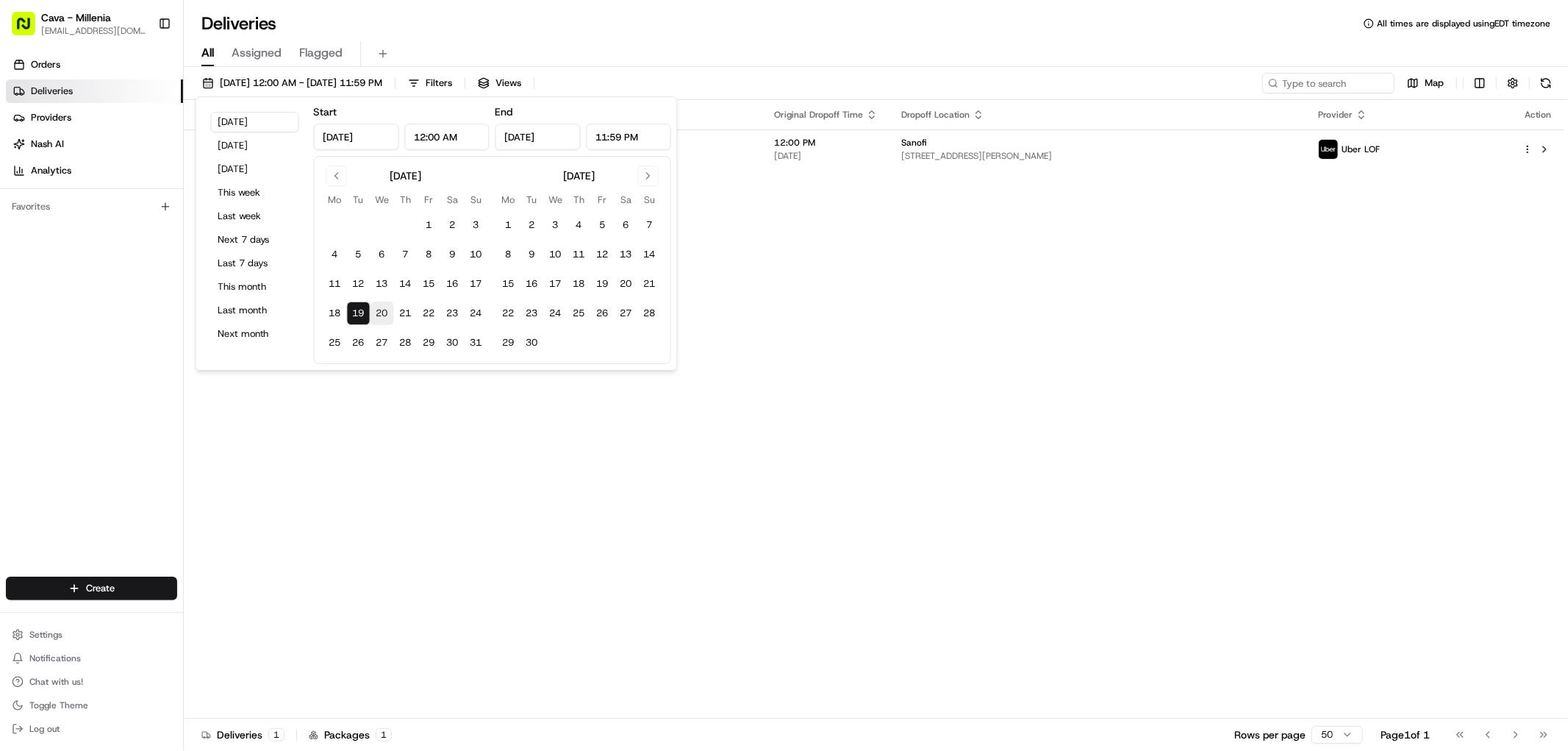
click at [375, 309] on button "20" at bounding box center [382, 313] width 23 height 23
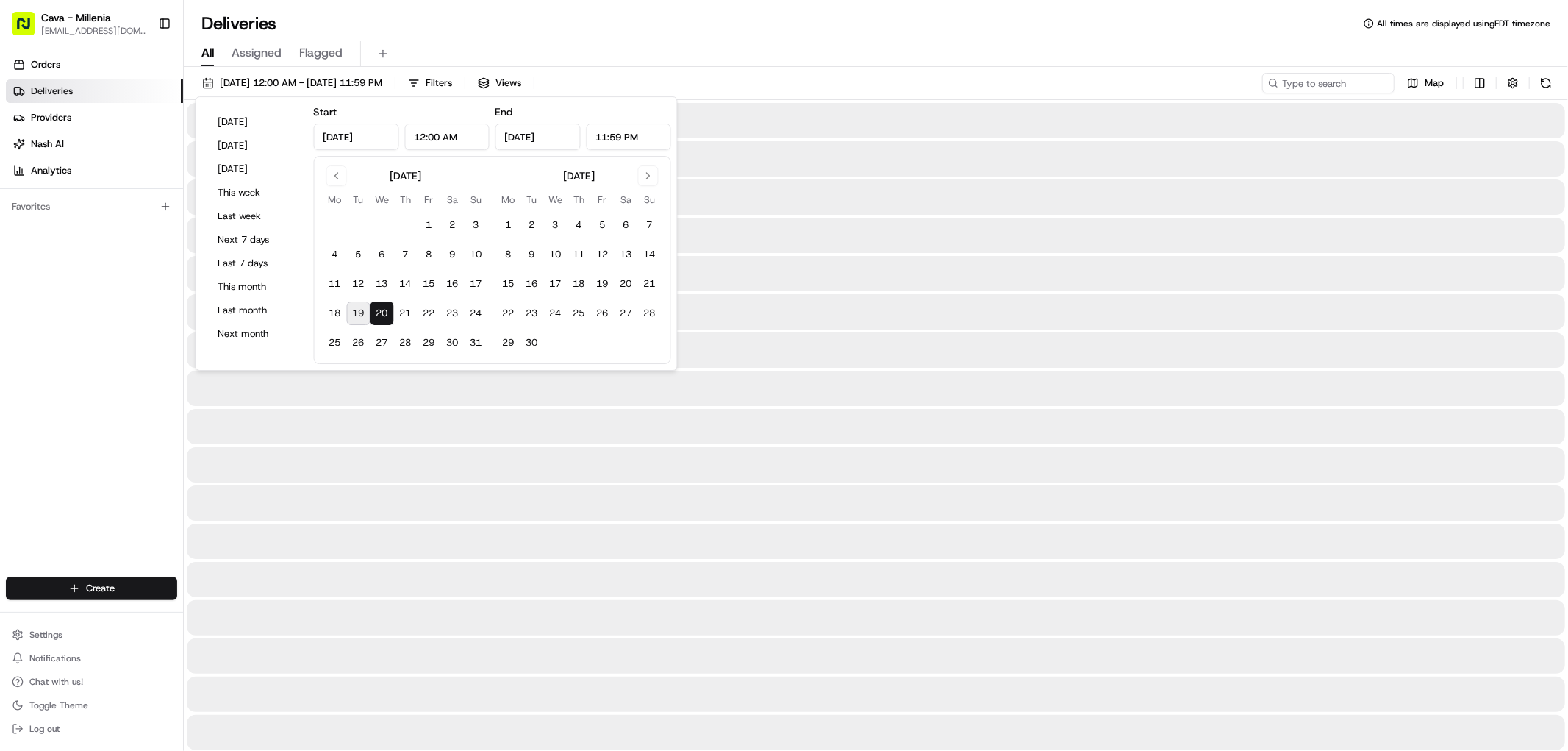
type input "[DATE]"
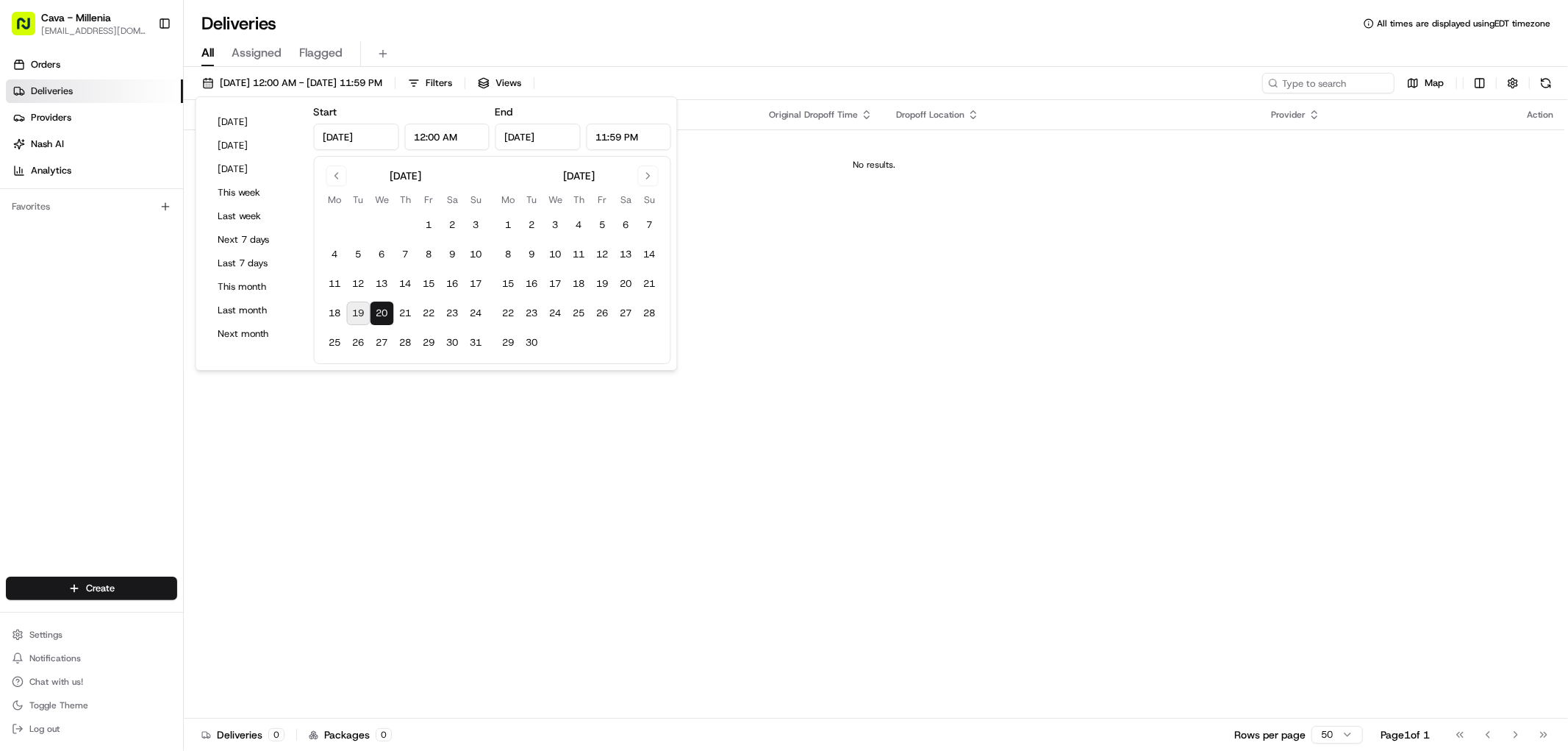
drag, startPoint x: 1131, startPoint y: 244, endPoint x: 1166, endPoint y: 258, distance: 37.7
click at [1145, 251] on div "Status Original Pickup Time Pickup Location Original Dropoff Time Dropoff Locat…" at bounding box center [874, 409] width 1381 height 618
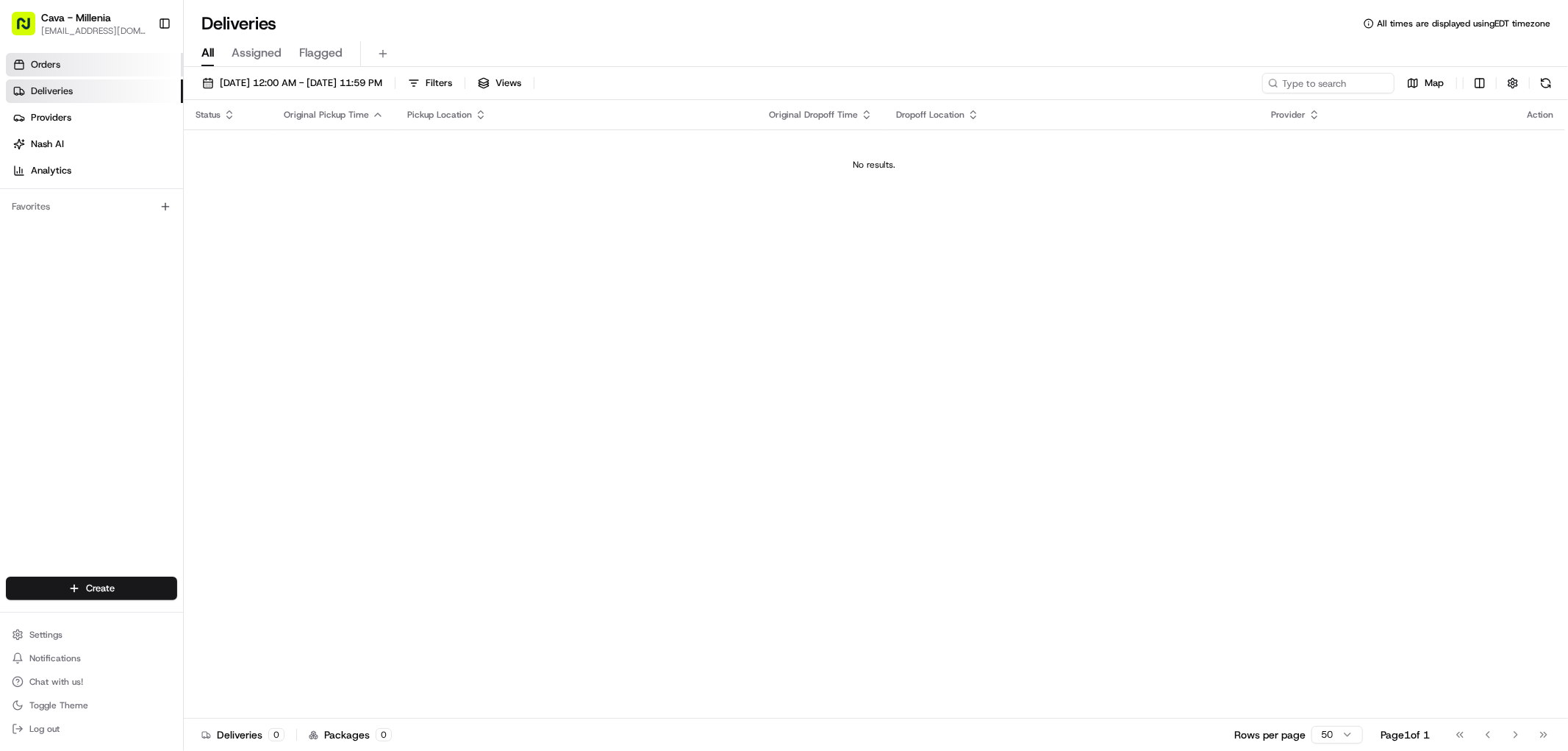
click at [105, 53] on link "Orders" at bounding box center [94, 64] width 177 height 23
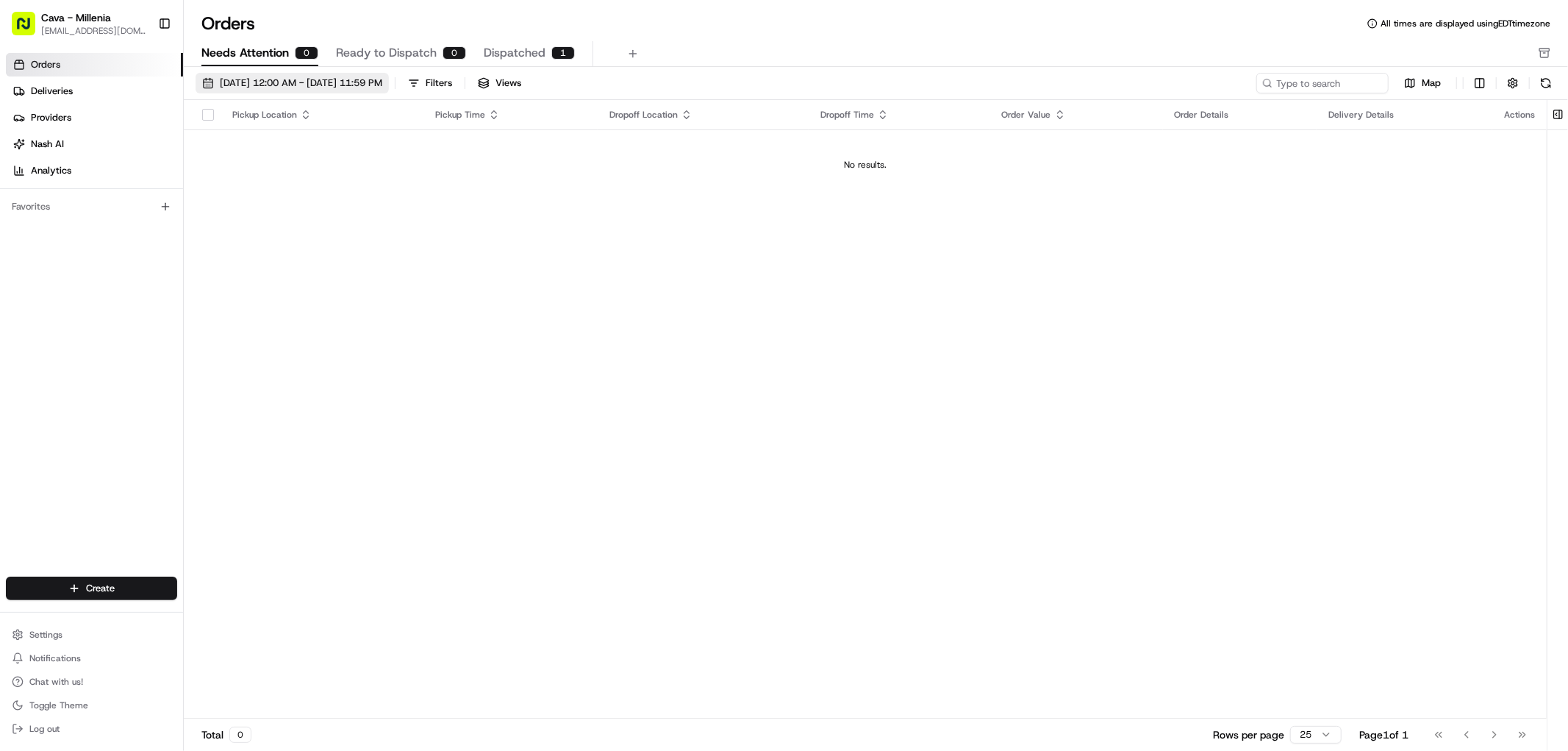
click at [284, 78] on span "[DATE] 12:00 AM - [DATE] 11:59 PM" at bounding box center [301, 83] width 162 height 13
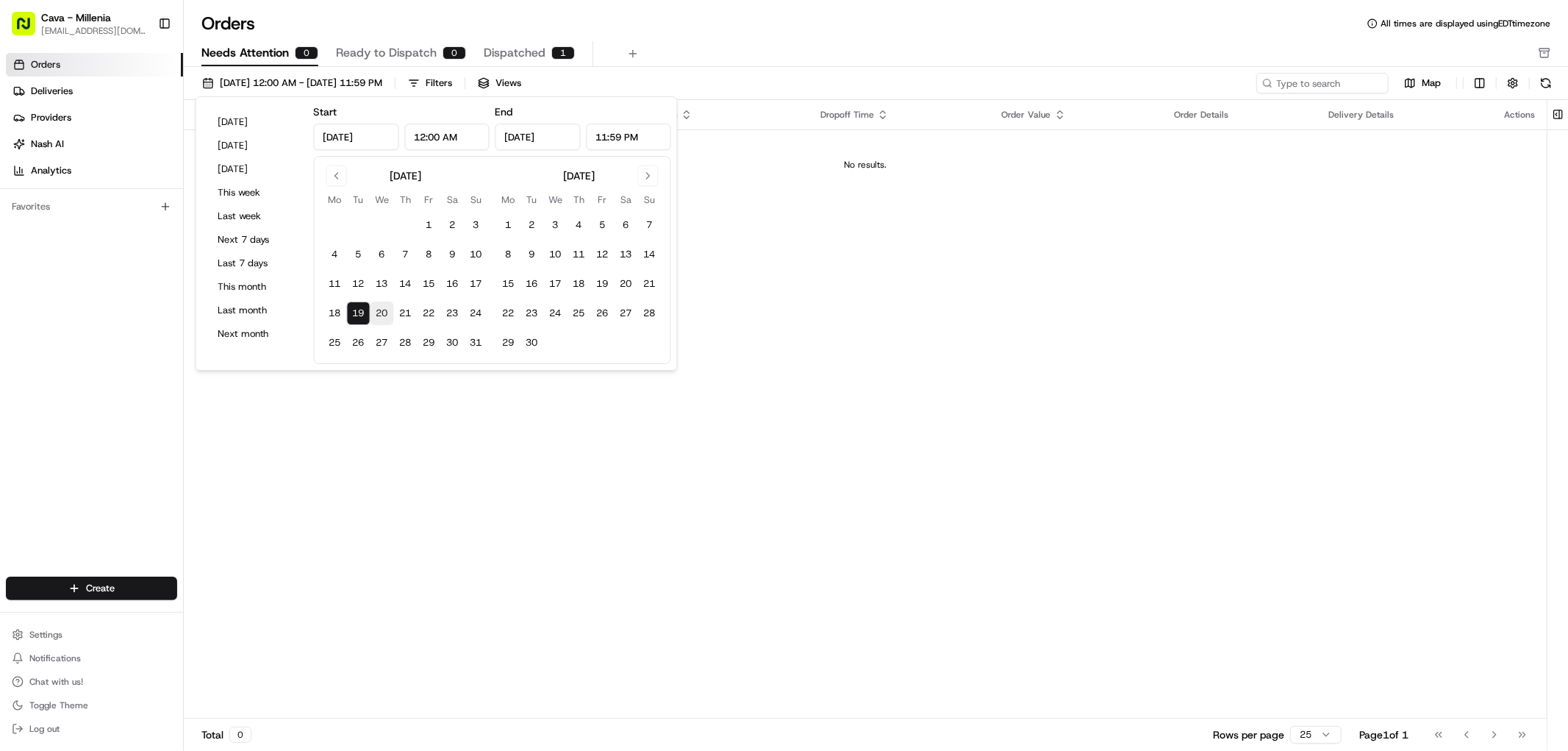
click at [379, 318] on button "20" at bounding box center [382, 313] width 23 height 23
type input "[DATE]"
drag, startPoint x: 938, startPoint y: 339, endPoint x: 854, endPoint y: 326, distance: 85.0
click at [939, 340] on div "Pickup Location Pickup Time Dropoff Location Dropoff Time Order Value Order Det…" at bounding box center [866, 409] width 1363 height 618
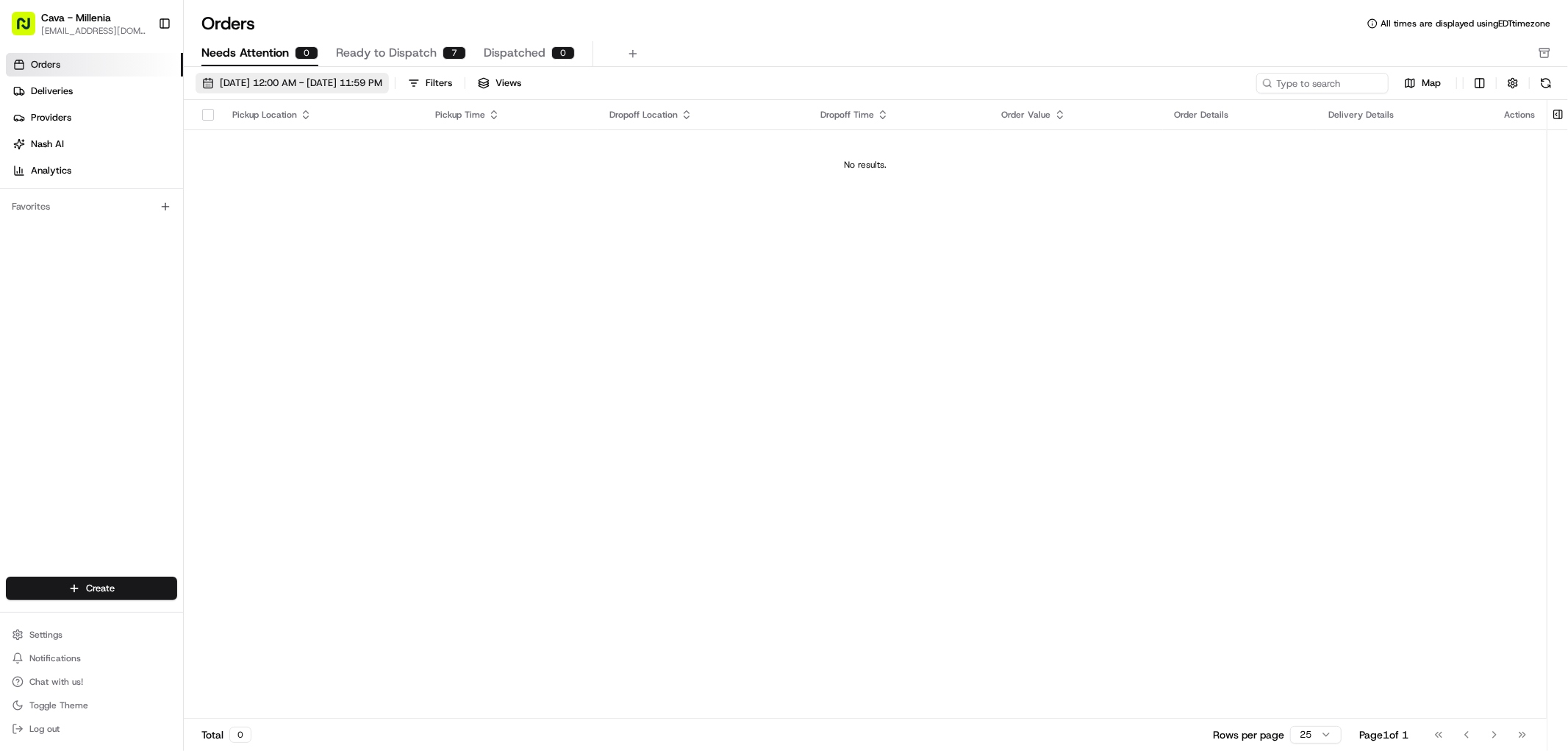
click at [328, 84] on span "[DATE] 12:00 AM - [DATE] 11:59 PM" at bounding box center [301, 83] width 162 height 13
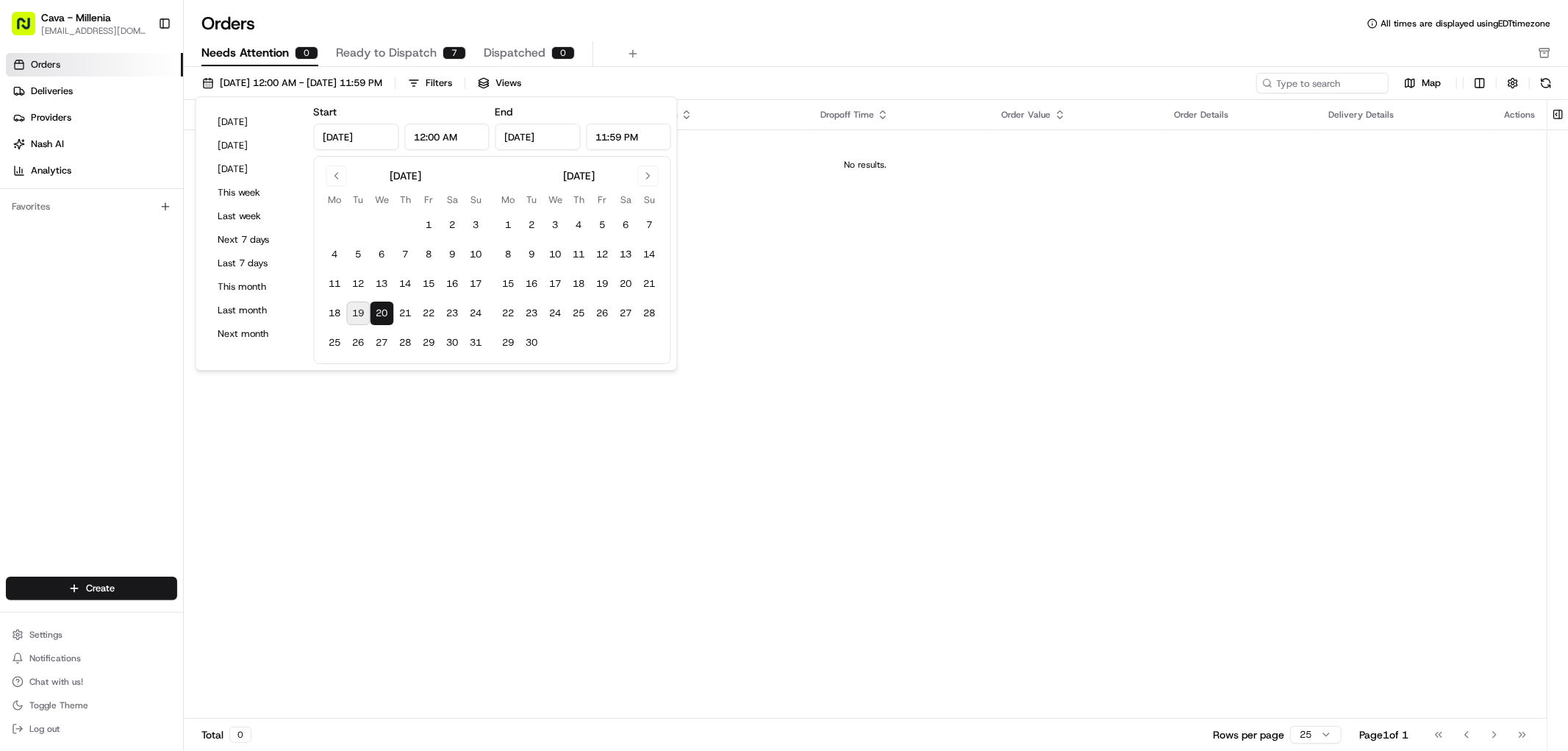
drag, startPoint x: 383, startPoint y: 285, endPoint x: 391, endPoint y: 303, distance: 19.7
click at [391, 299] on tbody "1 2 3 4 5 6 7 8 9 10 11 12 13 14 15 16 17 18 19 20 21 22 23 24 25 26 27 28 29 3…" at bounding box center [405, 280] width 164 height 147
click at [388, 306] on button "20" at bounding box center [382, 313] width 23 height 23
click at [392, 50] on span "Ready to Dispatch" at bounding box center [387, 52] width 101 height 18
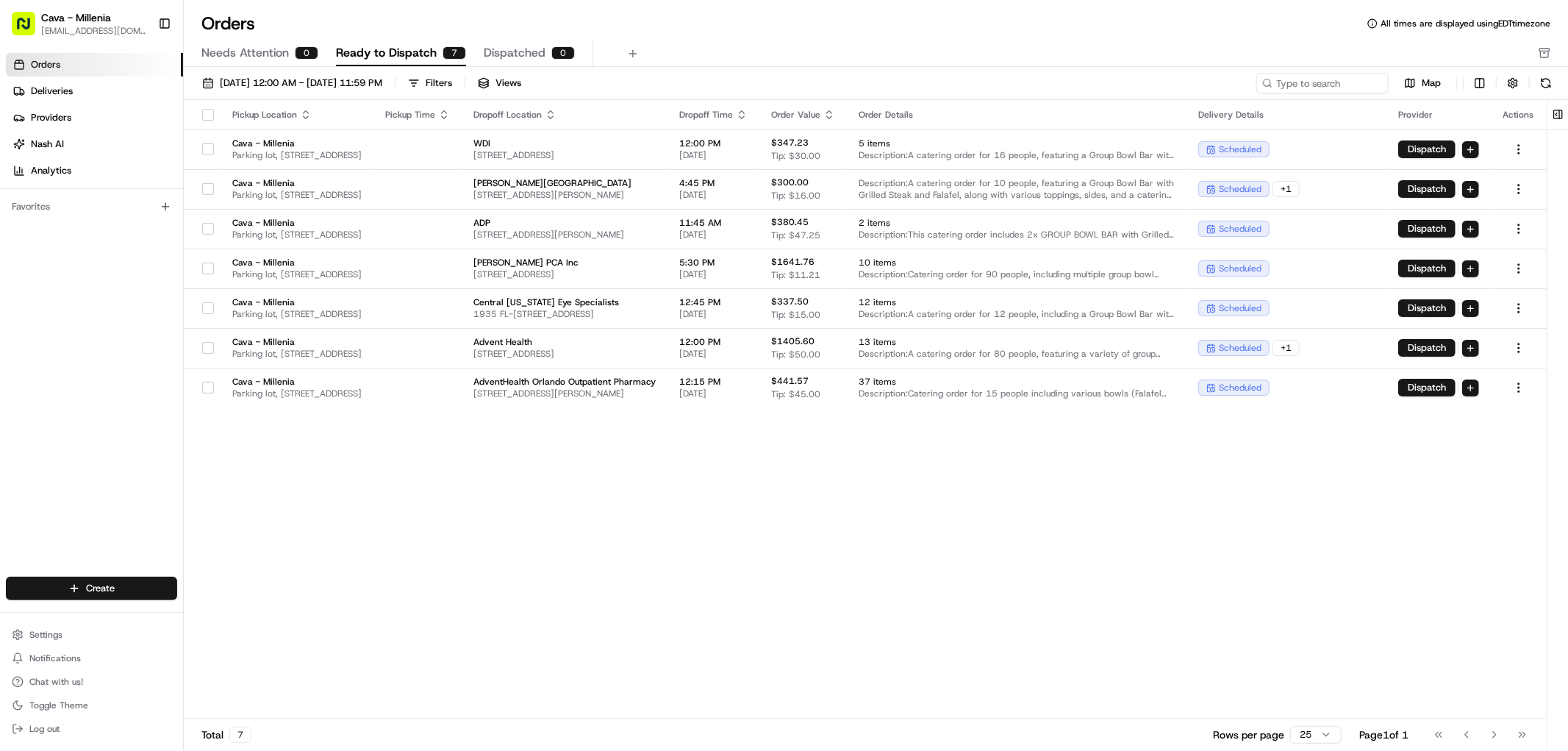
drag, startPoint x: 1061, startPoint y: 608, endPoint x: 1062, endPoint y: 594, distance: 14.0
click at [1062, 603] on div "Pickup Location Pickup Time Dropoff Location Dropoff Time Order Value Order Det…" at bounding box center [866, 409] width 1363 height 618
click at [1519, 148] on html "Cava - Millenia [EMAIL_ADDRESS][DOMAIN_NAME] Toggle Sidebar Orders Deliveries P…" at bounding box center [784, 376] width 1568 height 751
click at [1422, 287] on div "Archive" at bounding box center [1486, 286] width 157 height 22
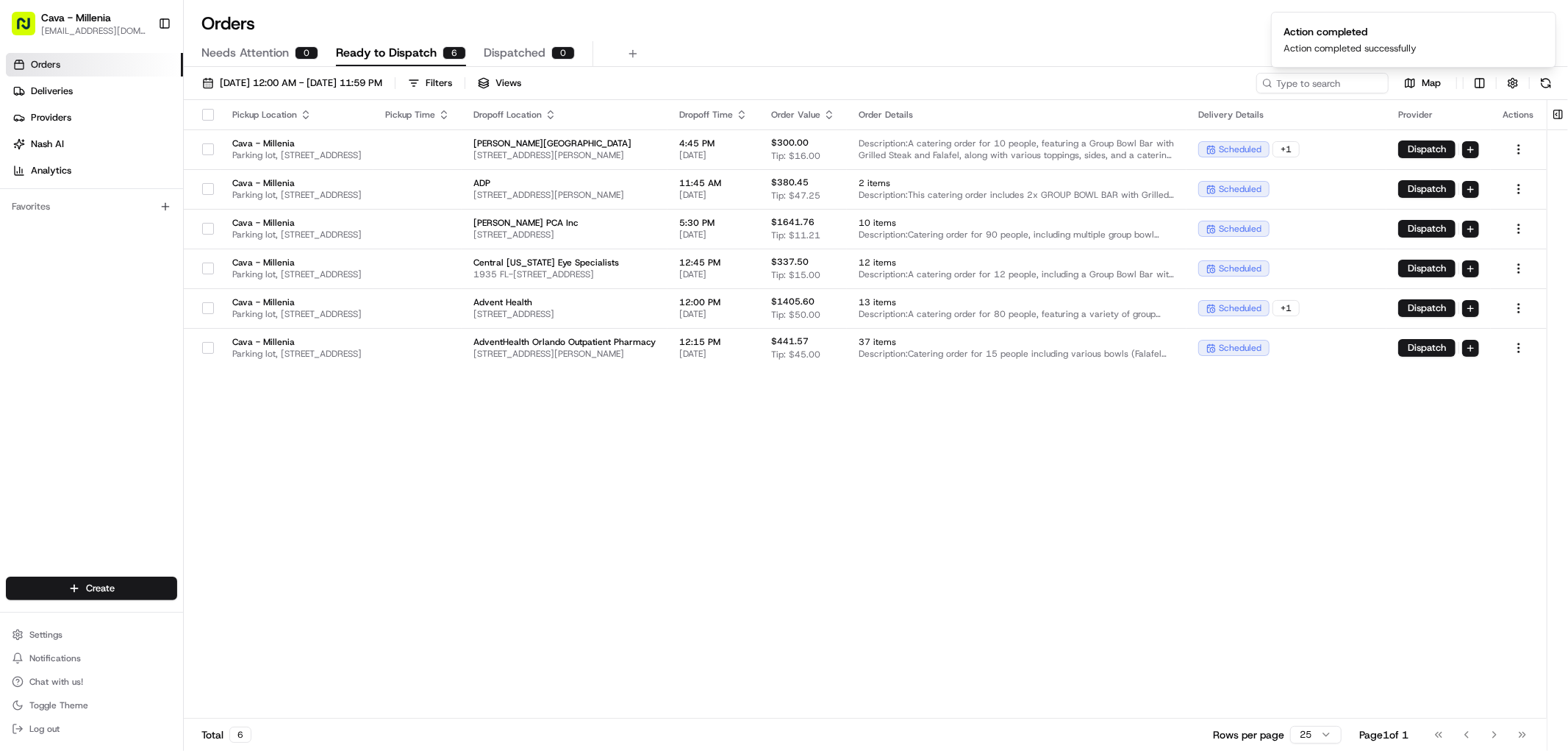
click at [1309, 507] on div "Pickup Location Pickup Time Dropoff Location Dropoff Time Order Value Order Det…" at bounding box center [866, 409] width 1363 height 618
click at [1541, 53] on icon "button" at bounding box center [1545, 53] width 8 height 7
